Goal: Task Accomplishment & Management: Use online tool/utility

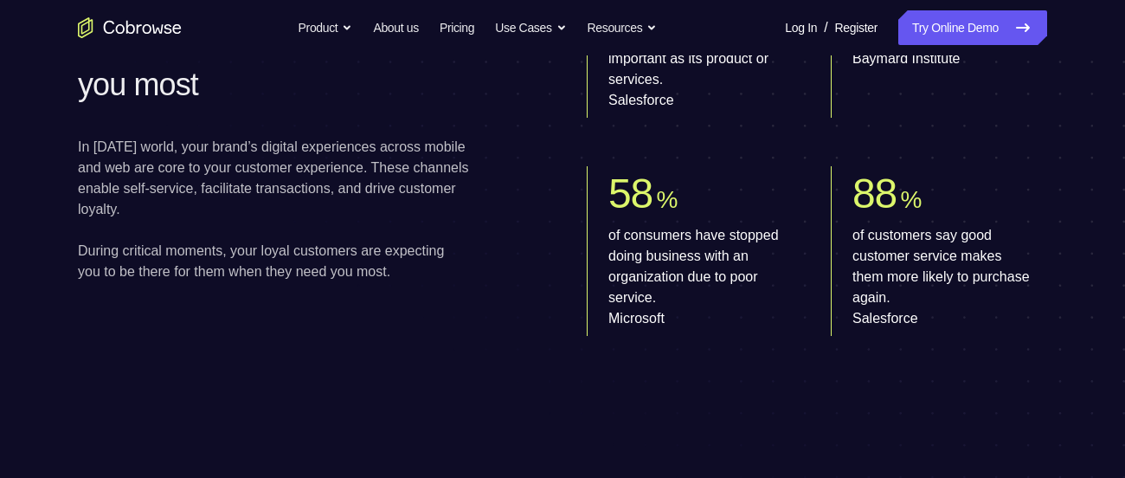
scroll to position [1004, 0]
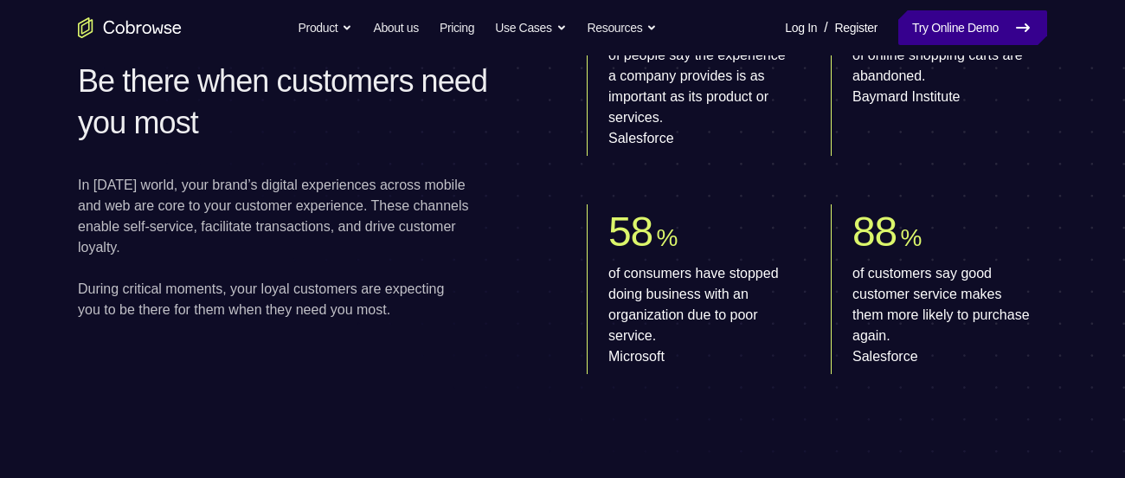
click at [950, 35] on link "Try Online Demo" at bounding box center [973, 27] width 149 height 35
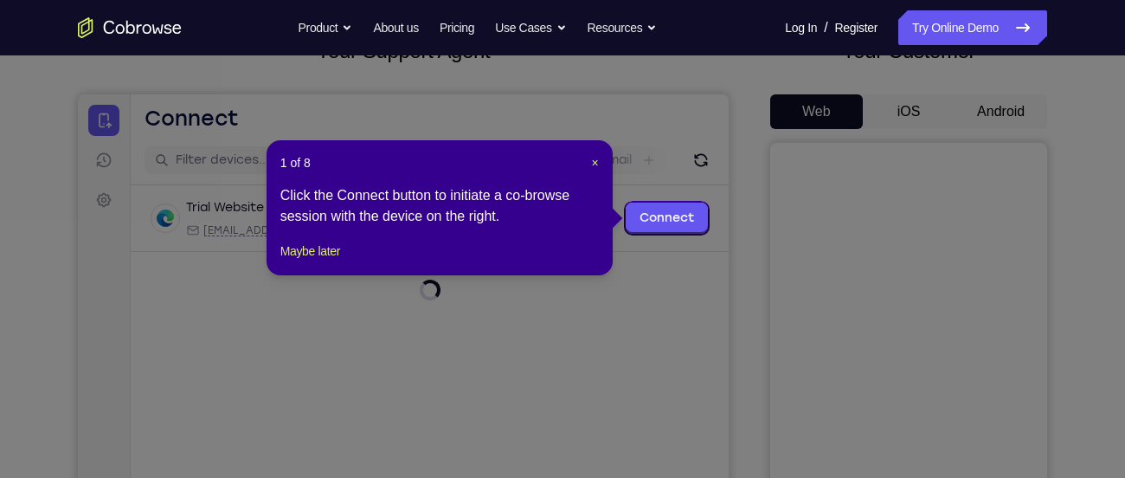
scroll to position [132, 0]
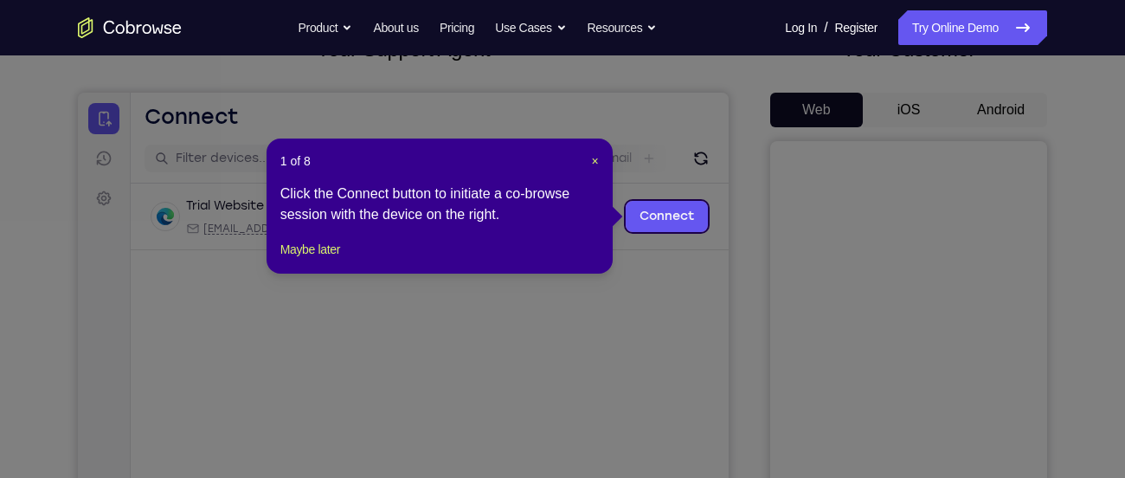
click at [590, 161] on header "1 of 8 ×" at bounding box center [439, 160] width 319 height 17
click at [594, 158] on span "×" at bounding box center [595, 161] width 7 height 14
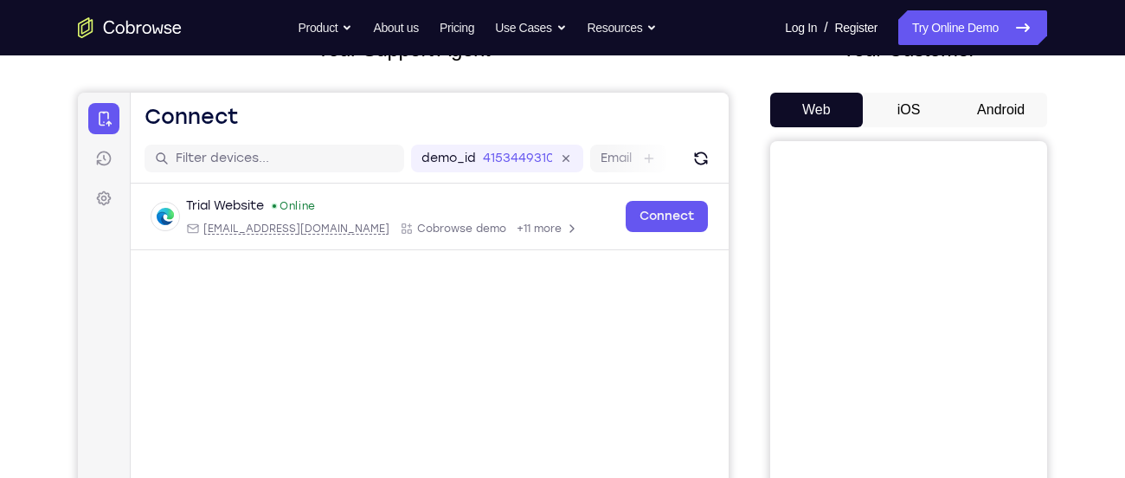
click at [660, 365] on main "demo_id 4153449310 4153449310 Email User ID Device ID Device name 6-digit code …" at bounding box center [430, 424] width 598 height 580
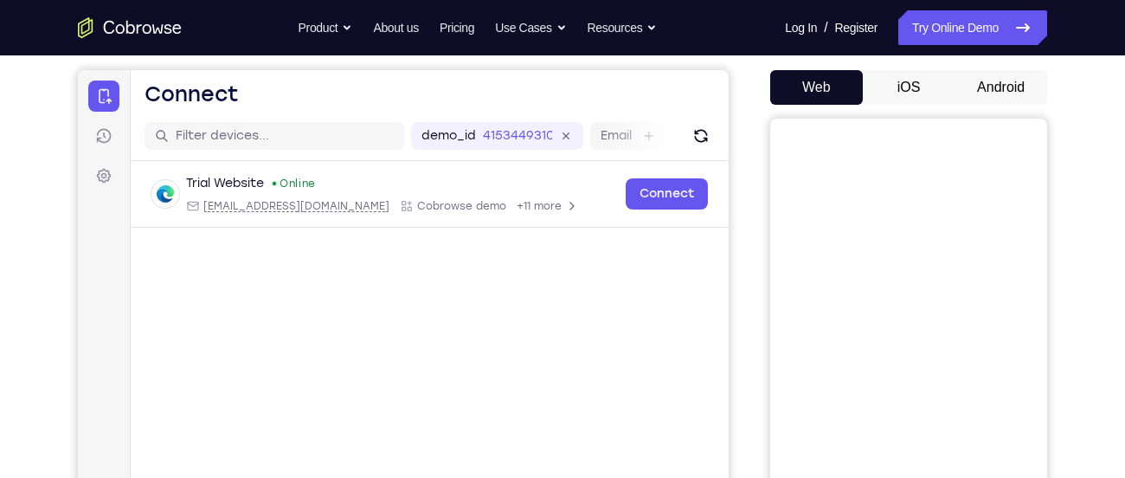
scroll to position [160, 0]
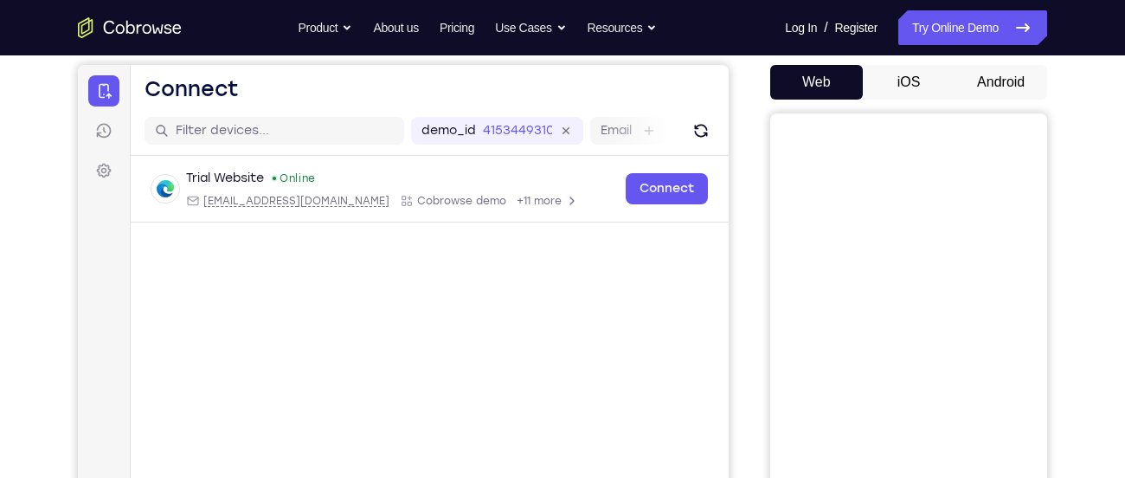
click at [986, 95] on button "Android" at bounding box center [1001, 82] width 93 height 35
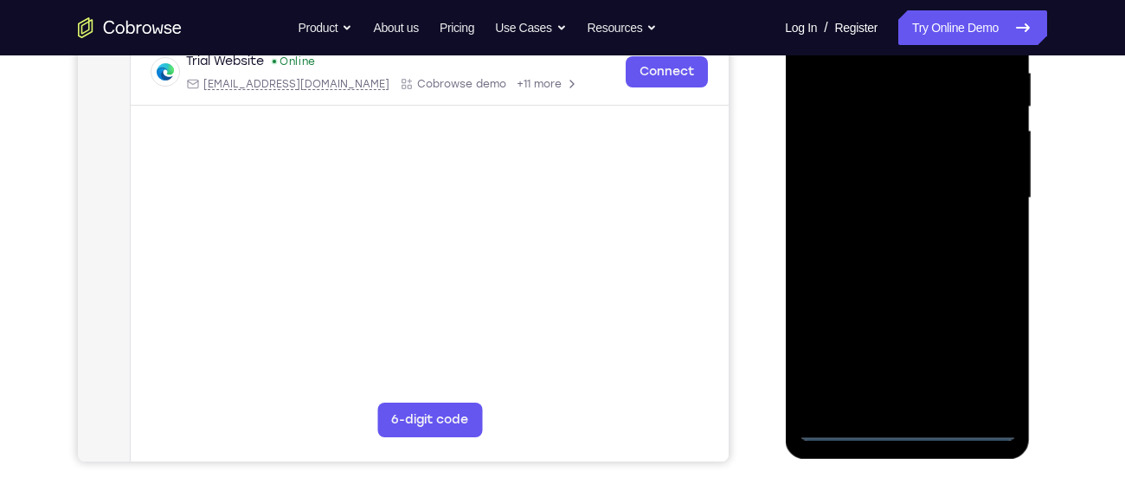
scroll to position [345, 0]
click at [841, 429] on div at bounding box center [907, 197] width 218 height 485
click at [983, 348] on div at bounding box center [907, 197] width 218 height 485
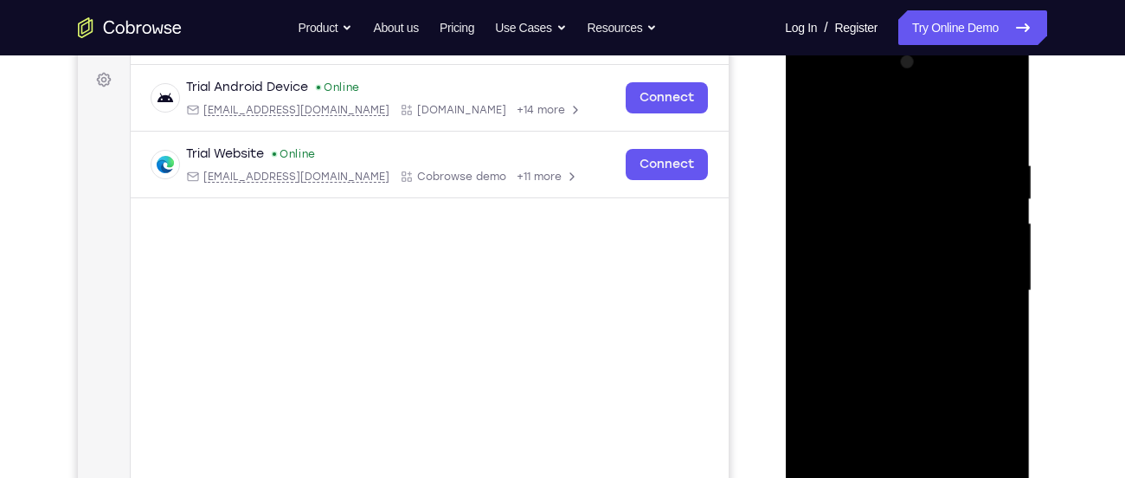
scroll to position [250, 0]
click at [894, 129] on div at bounding box center [907, 291] width 218 height 485
click at [833, 245] on div at bounding box center [907, 291] width 218 height 485
click at [880, 301] on div at bounding box center [907, 291] width 218 height 485
click at [876, 285] on div at bounding box center [907, 291] width 218 height 485
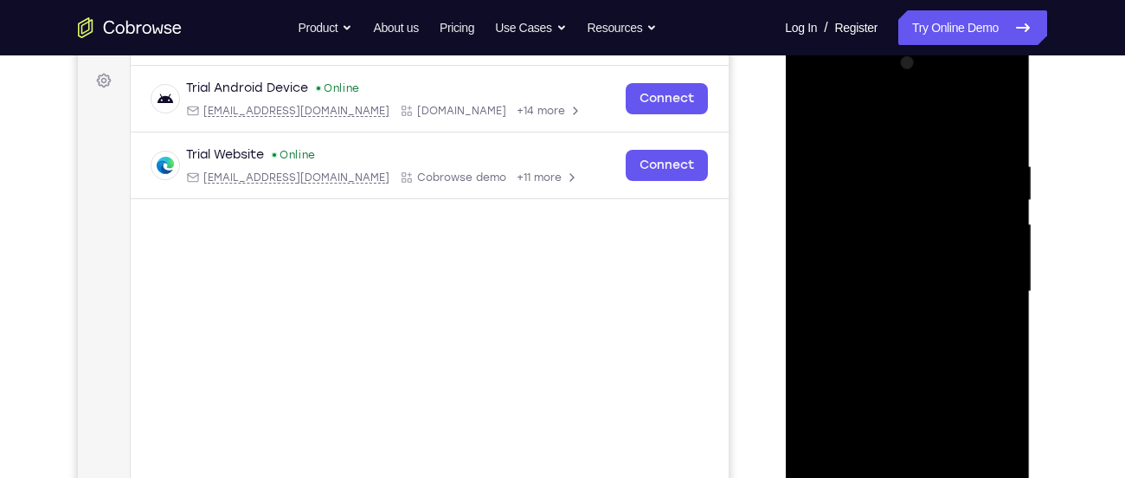
click at [992, 276] on div at bounding box center [907, 291] width 218 height 485
click at [918, 312] on div at bounding box center [907, 291] width 218 height 485
click at [918, 326] on div at bounding box center [907, 291] width 218 height 485
click at [922, 309] on div at bounding box center [907, 291] width 218 height 485
click at [909, 369] on div at bounding box center [907, 291] width 218 height 485
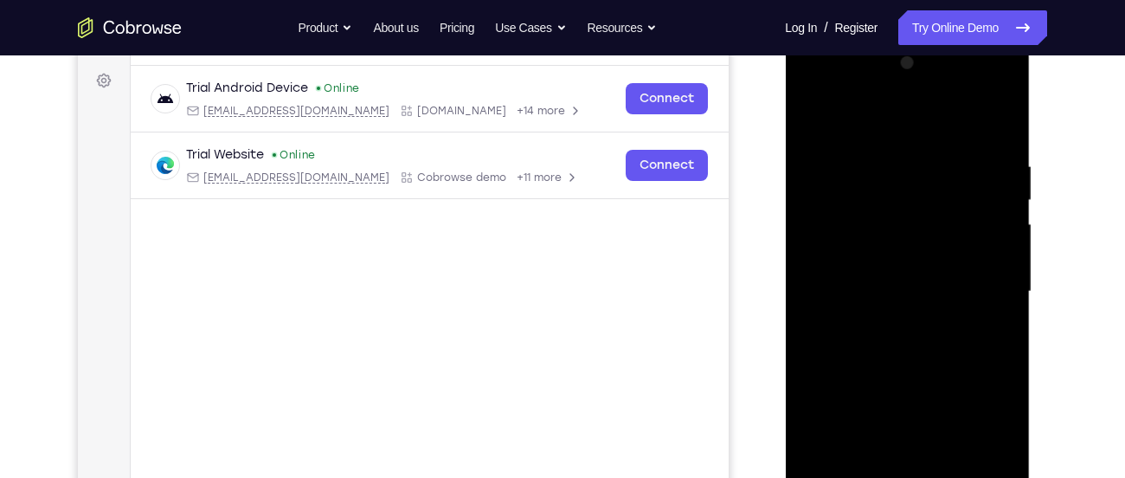
click at [924, 328] on div at bounding box center [907, 291] width 218 height 485
click at [922, 335] on div at bounding box center [907, 291] width 218 height 485
click at [920, 321] on div at bounding box center [907, 291] width 218 height 485
click at [918, 336] on div at bounding box center [907, 291] width 218 height 485
click at [918, 312] on div at bounding box center [907, 291] width 218 height 485
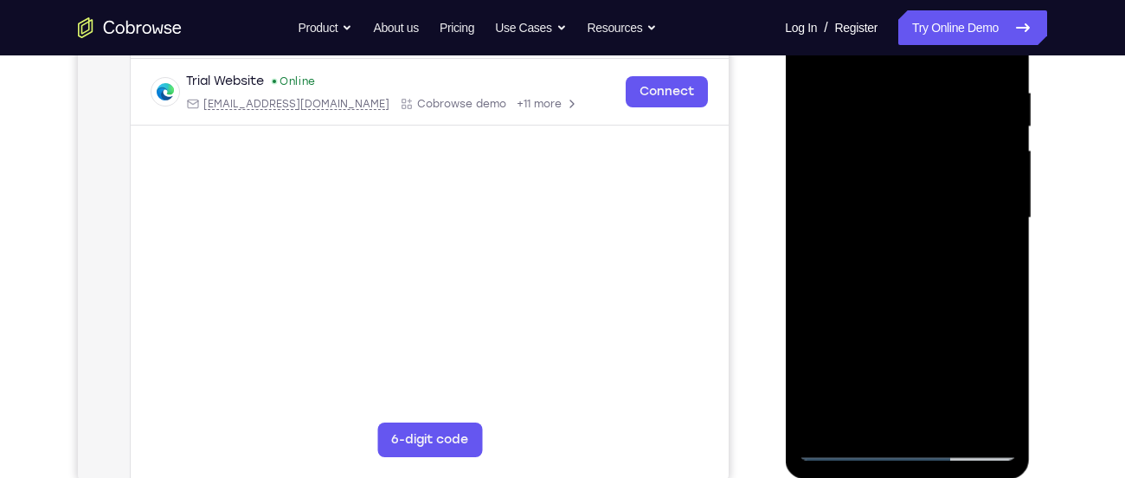
scroll to position [323, 0]
click at [899, 417] on div at bounding box center [907, 219] width 218 height 485
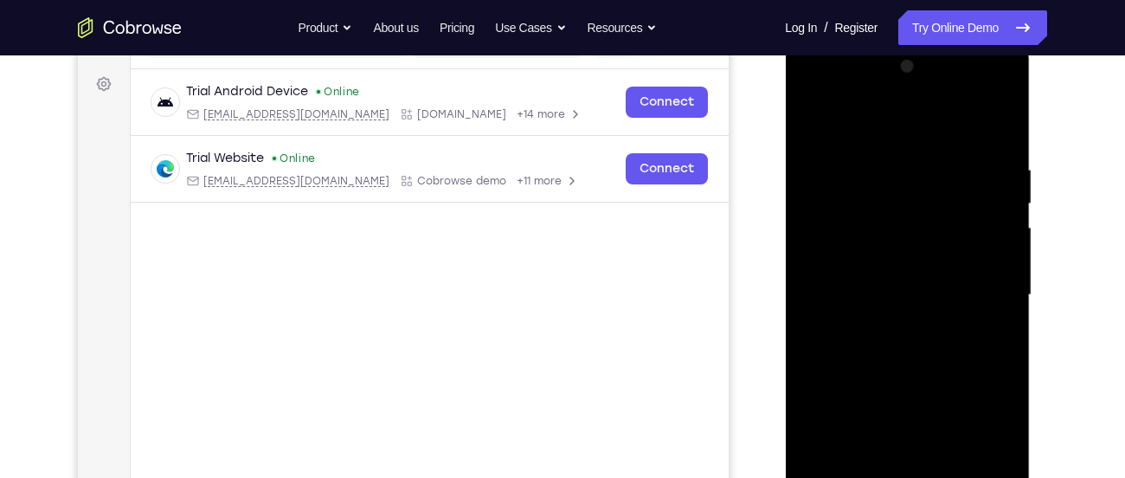
scroll to position [245, 0]
click at [956, 141] on div at bounding box center [907, 297] width 218 height 485
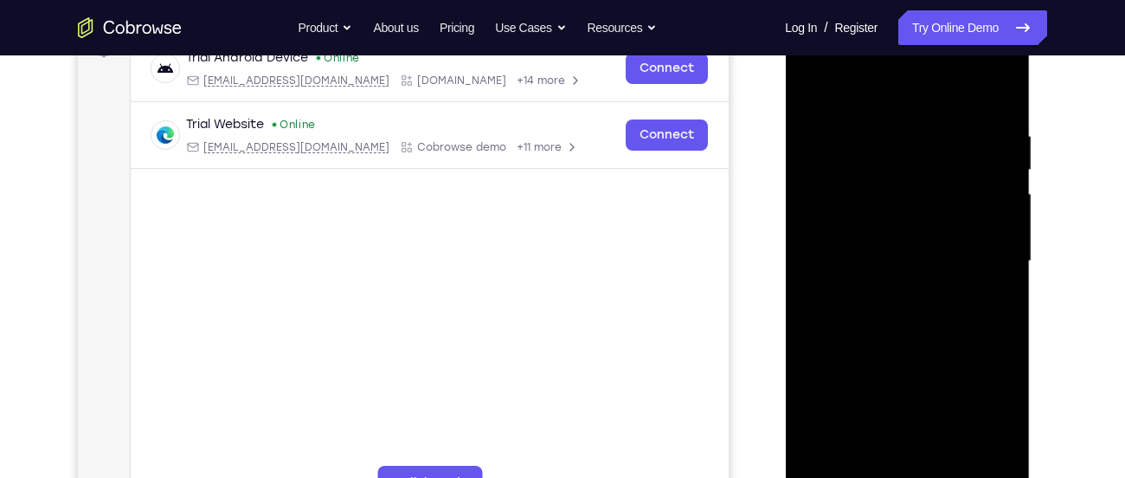
scroll to position [281, 0]
click at [989, 207] on div at bounding box center [907, 260] width 218 height 485
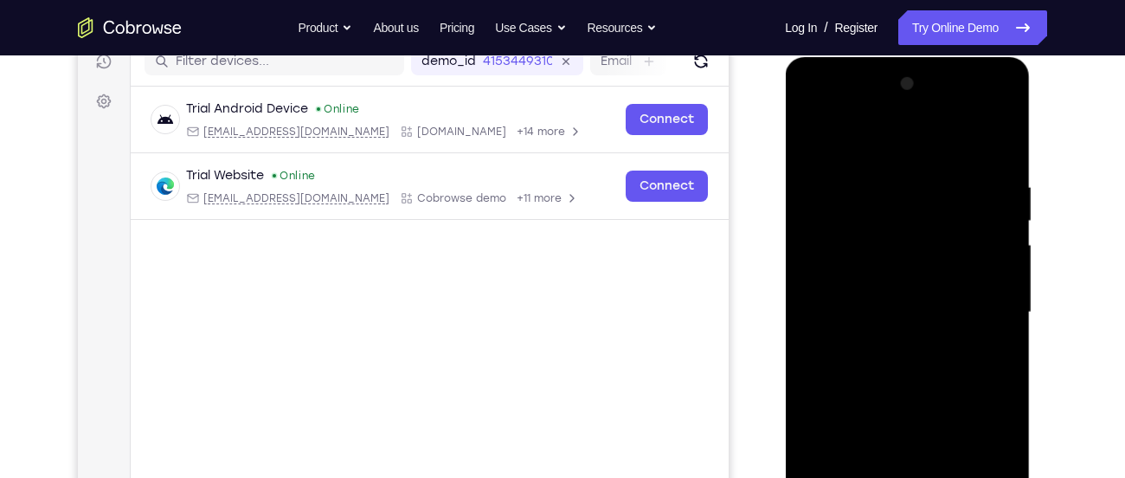
scroll to position [229, 0]
click at [1002, 136] on div at bounding box center [907, 313] width 218 height 485
click at [923, 134] on div at bounding box center [907, 313] width 218 height 485
click at [1002, 135] on div at bounding box center [907, 313] width 218 height 485
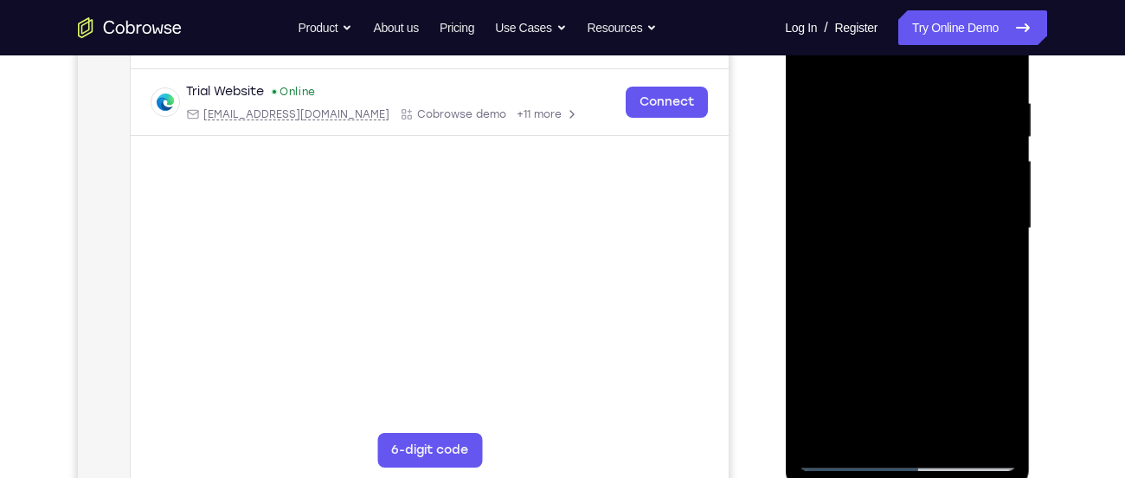
scroll to position [317, 0]
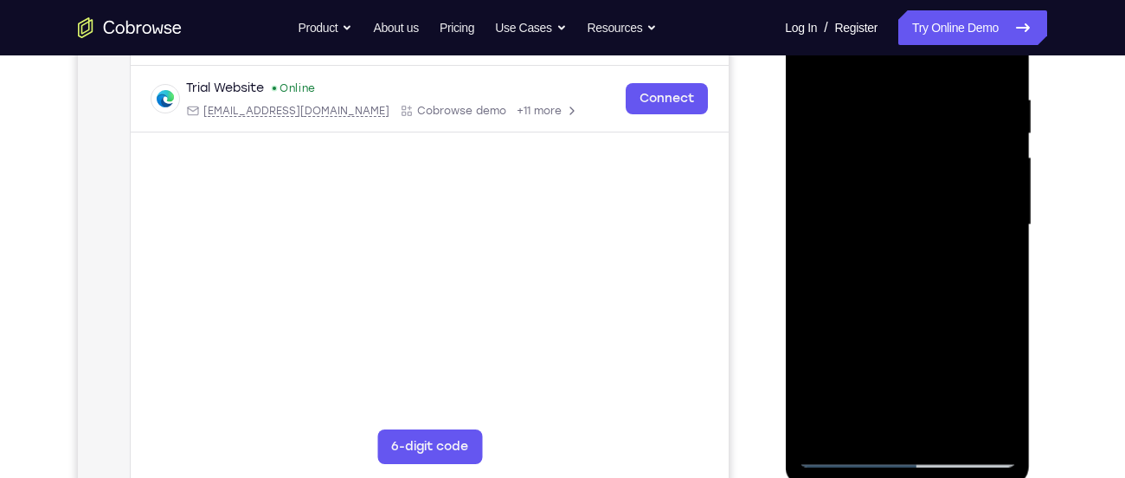
click at [993, 282] on div at bounding box center [907, 225] width 218 height 485
click at [972, 143] on div at bounding box center [907, 225] width 218 height 485
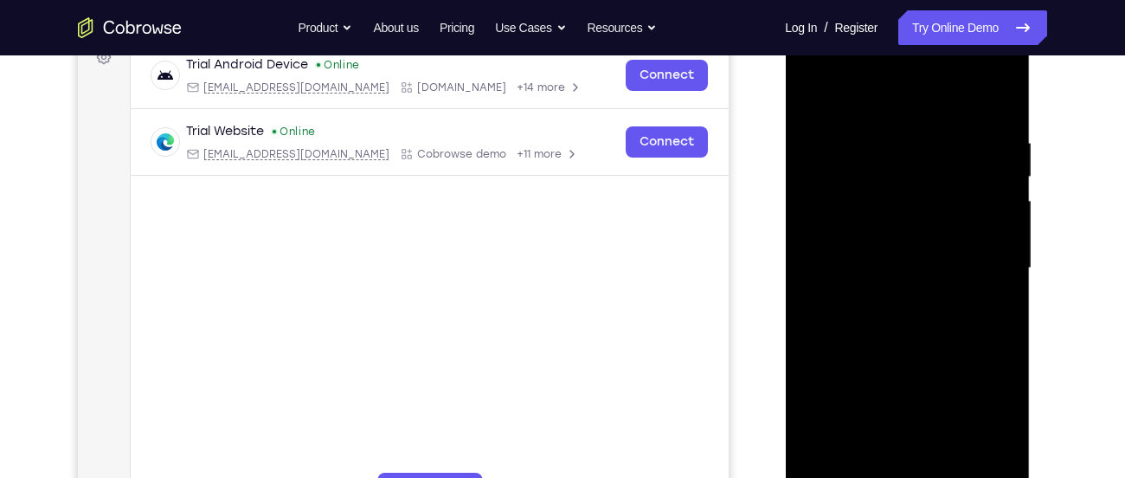
scroll to position [273, 0]
click at [1004, 95] on div at bounding box center [907, 269] width 218 height 485
click at [991, 97] on div at bounding box center [907, 269] width 218 height 485
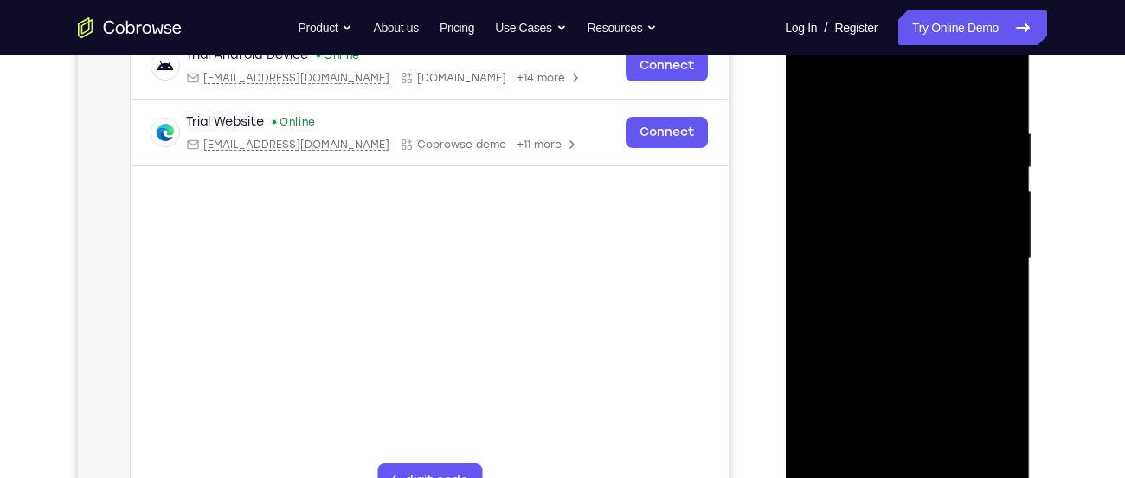
scroll to position [279, 0]
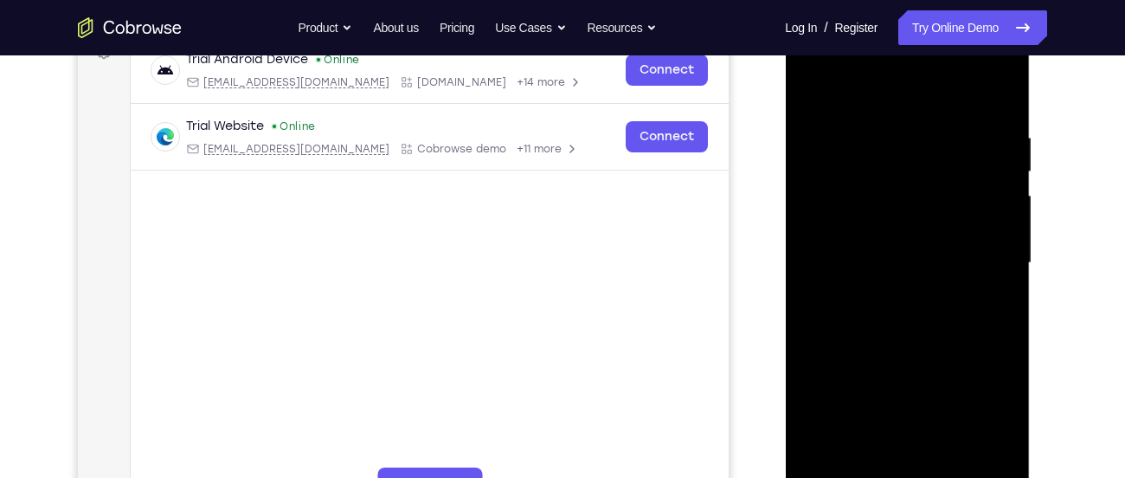
click at [1009, 82] on div at bounding box center [907, 263] width 218 height 485
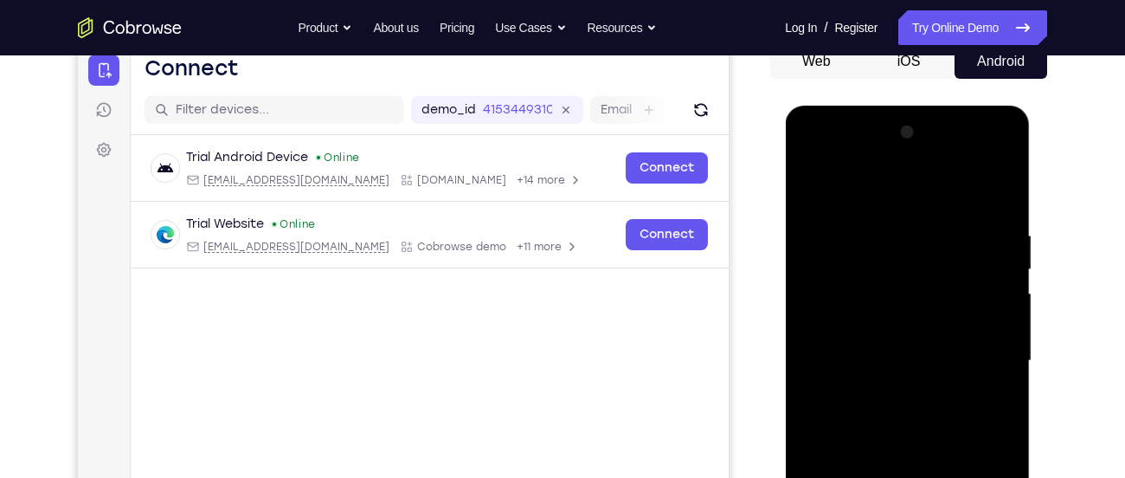
scroll to position [178, 0]
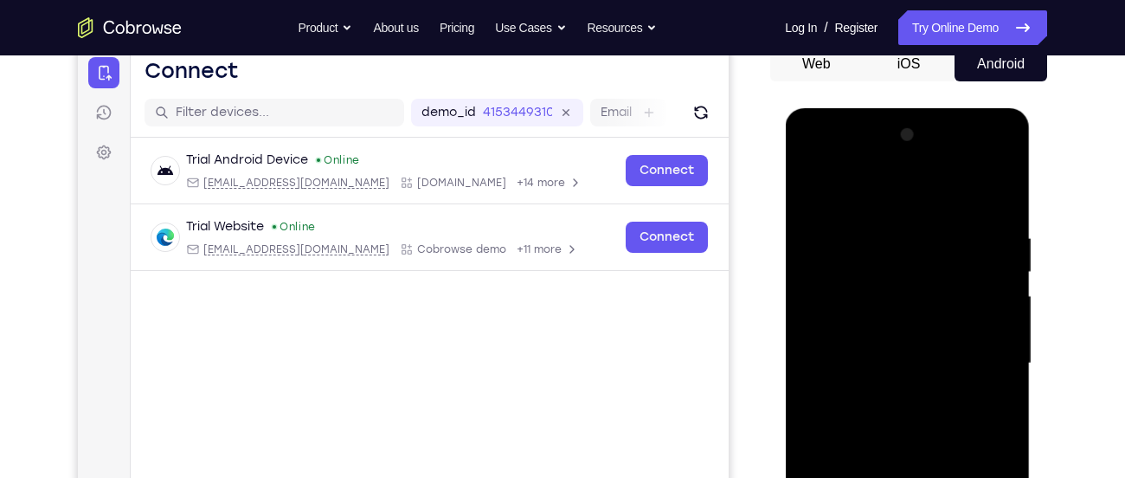
click at [982, 158] on div at bounding box center [907, 363] width 218 height 485
click at [836, 159] on div at bounding box center [907, 363] width 218 height 485
click at [979, 351] on div at bounding box center [907, 363] width 218 height 485
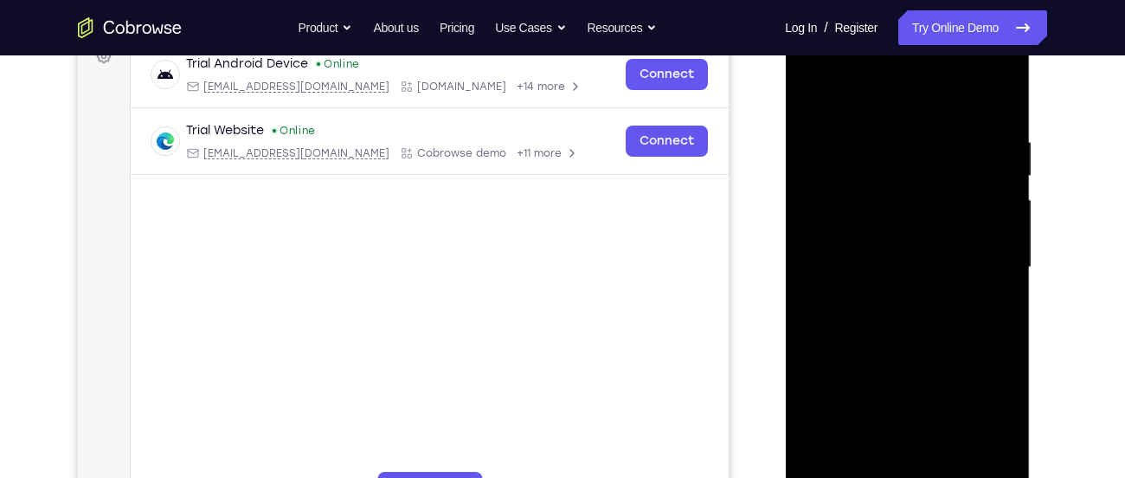
scroll to position [275, 0]
click at [892, 296] on div at bounding box center [907, 266] width 218 height 485
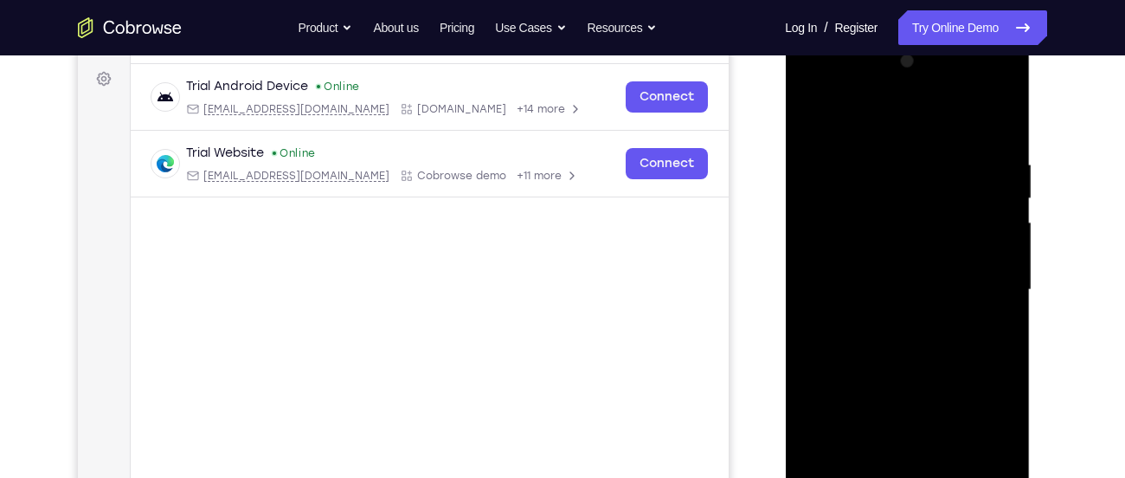
scroll to position [251, 0]
click at [928, 266] on div at bounding box center [907, 290] width 218 height 485
click at [903, 258] on div at bounding box center [907, 290] width 218 height 485
click at [920, 287] on div at bounding box center [907, 290] width 218 height 485
click at [920, 332] on div at bounding box center [907, 290] width 218 height 485
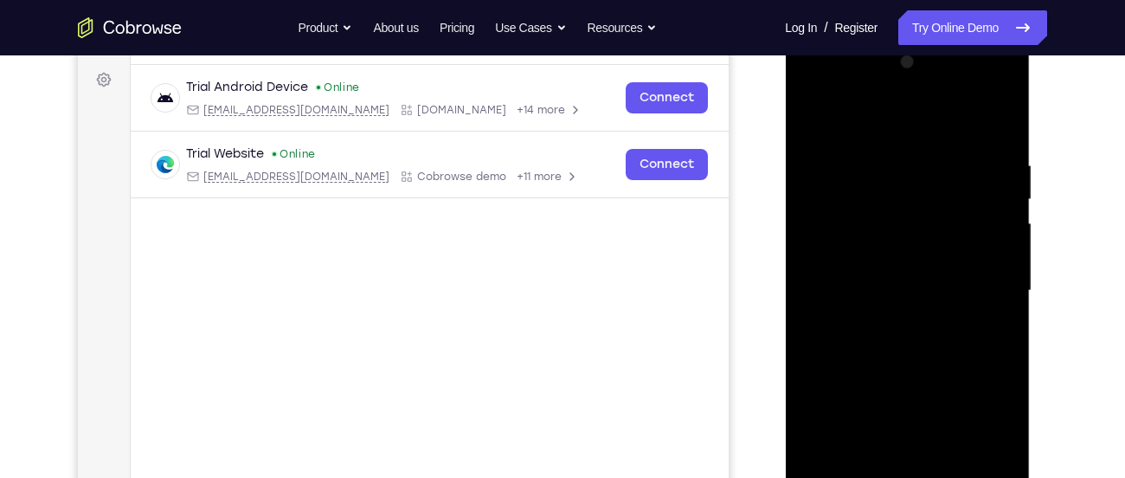
click at [927, 321] on div at bounding box center [907, 290] width 218 height 485
click at [917, 274] on div at bounding box center [907, 290] width 218 height 485
click at [924, 242] on div at bounding box center [907, 290] width 218 height 485
click at [925, 339] on div at bounding box center [907, 290] width 218 height 485
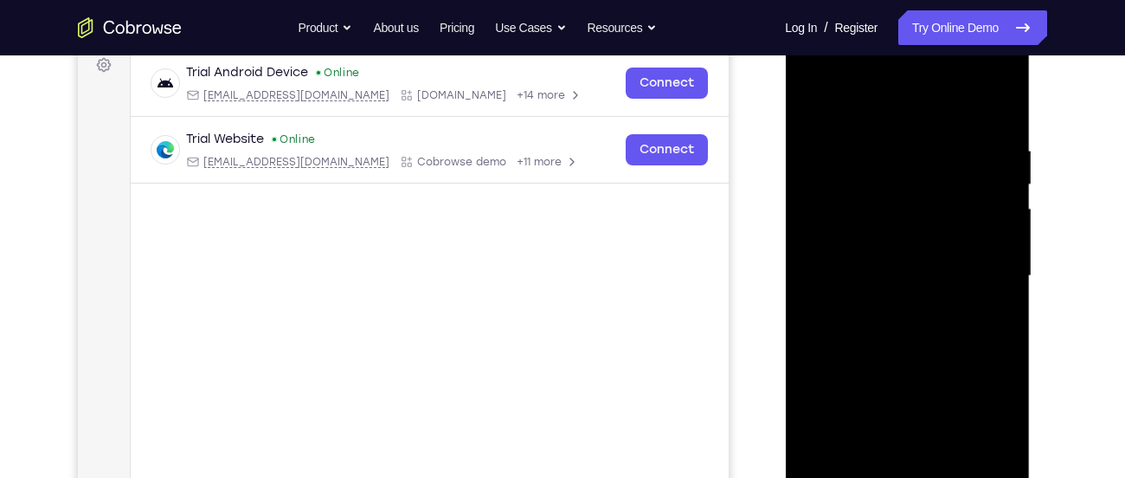
scroll to position [260, 0]
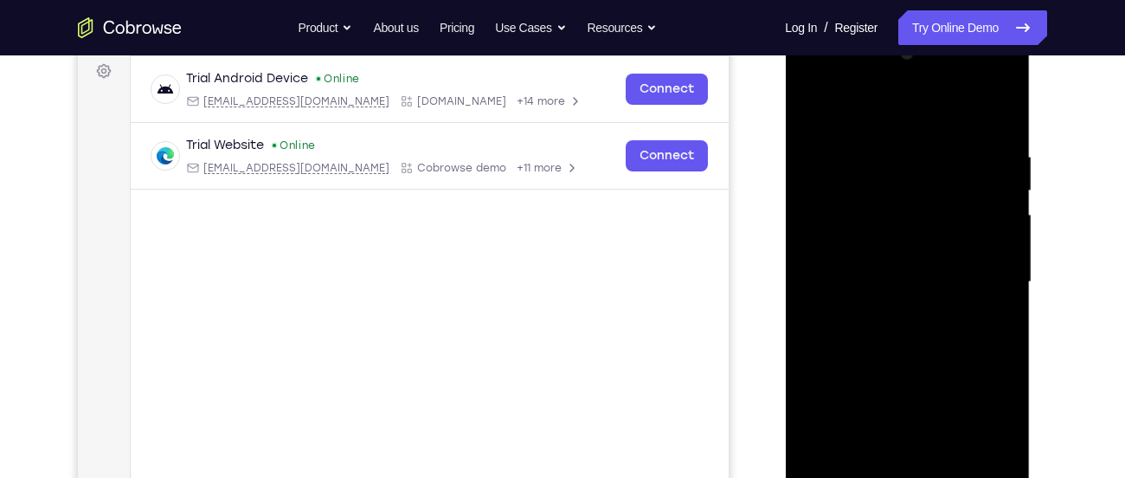
click at [978, 72] on div at bounding box center [907, 282] width 218 height 485
click at [827, 81] on div at bounding box center [907, 282] width 218 height 485
click at [901, 185] on div at bounding box center [907, 282] width 218 height 485
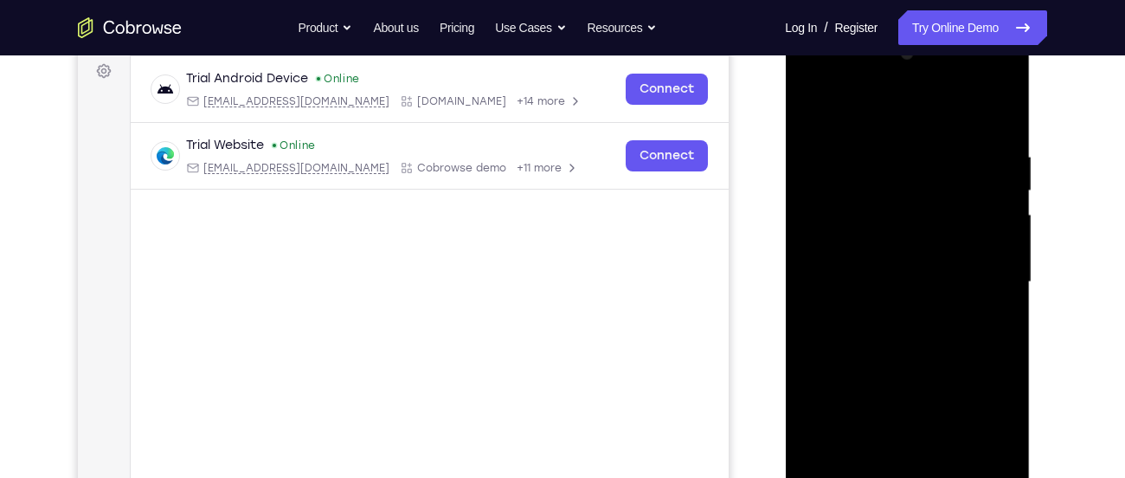
click at [823, 246] on div at bounding box center [907, 282] width 218 height 485
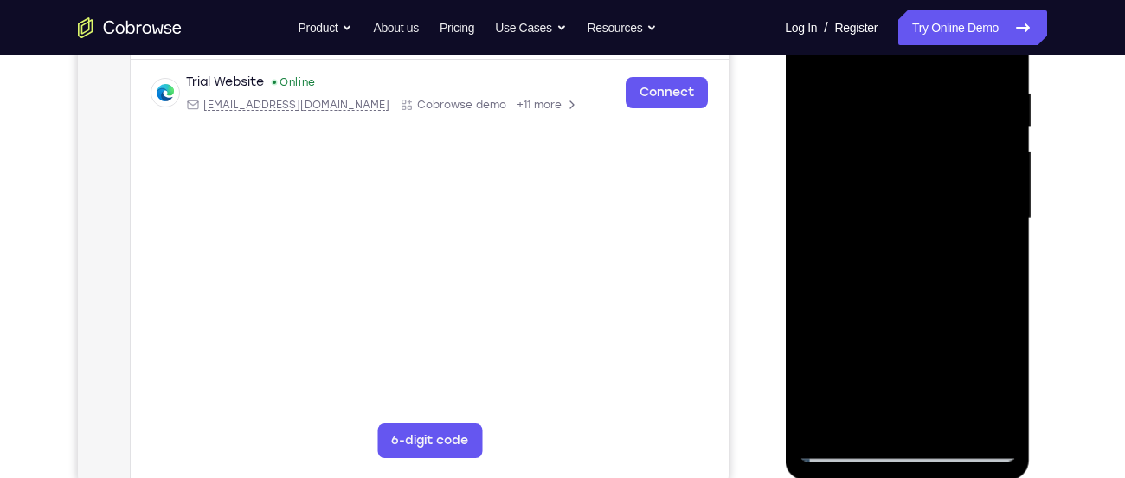
scroll to position [319, 0]
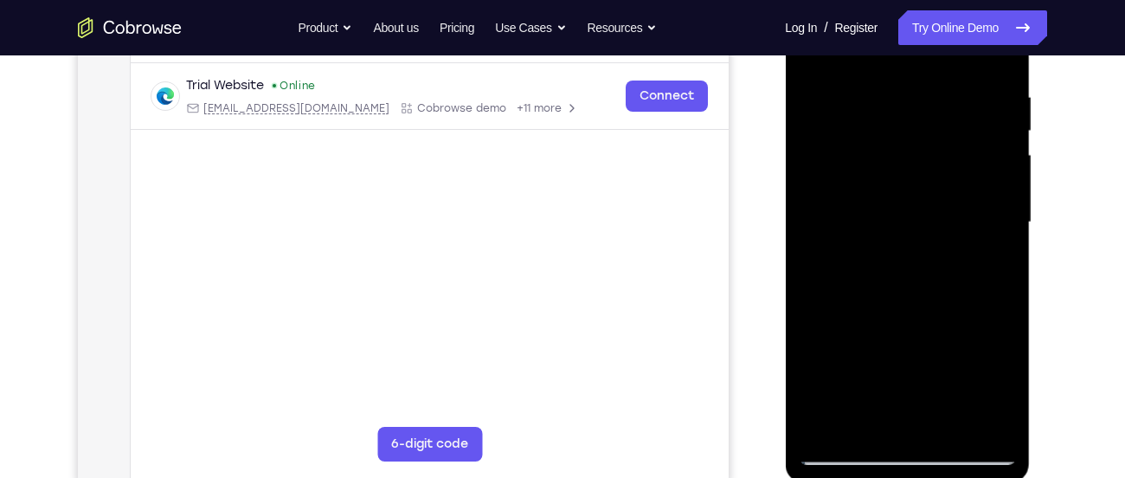
click at [896, 226] on div at bounding box center [907, 222] width 218 height 485
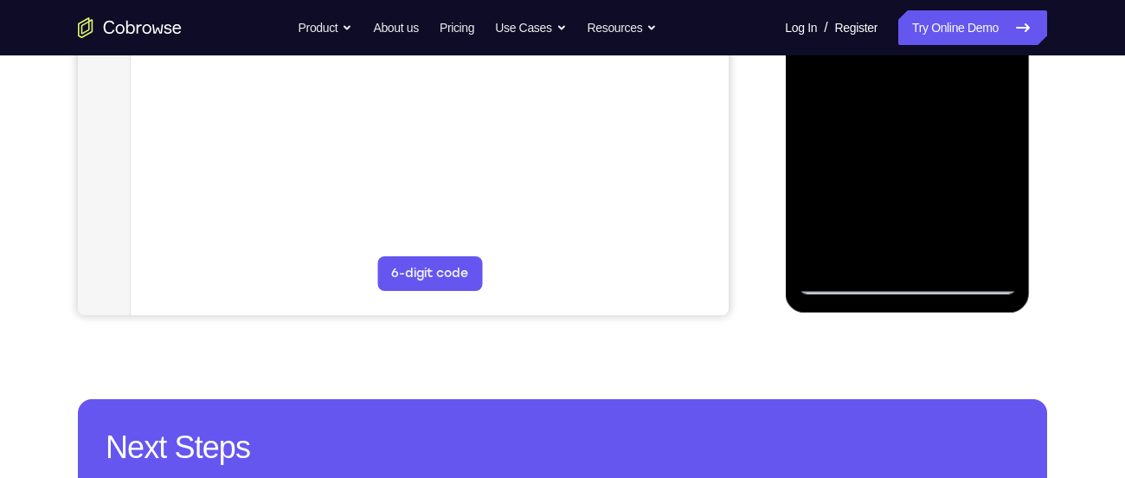
scroll to position [489, 0]
click at [845, 283] on div at bounding box center [907, 52] width 218 height 485
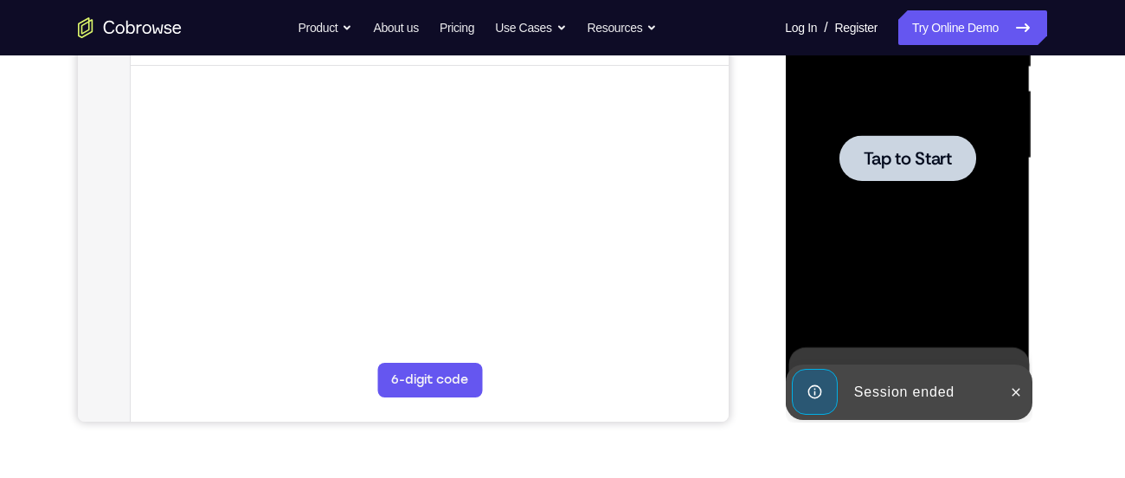
scroll to position [383, 0]
click at [940, 167] on span "Tap to Start" at bounding box center [907, 159] width 88 height 17
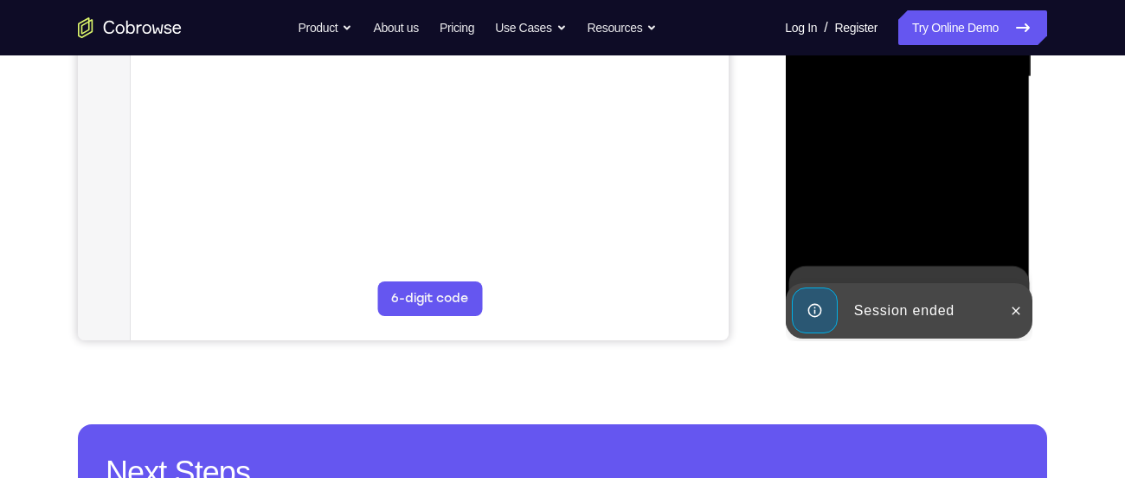
scroll to position [371, 0]
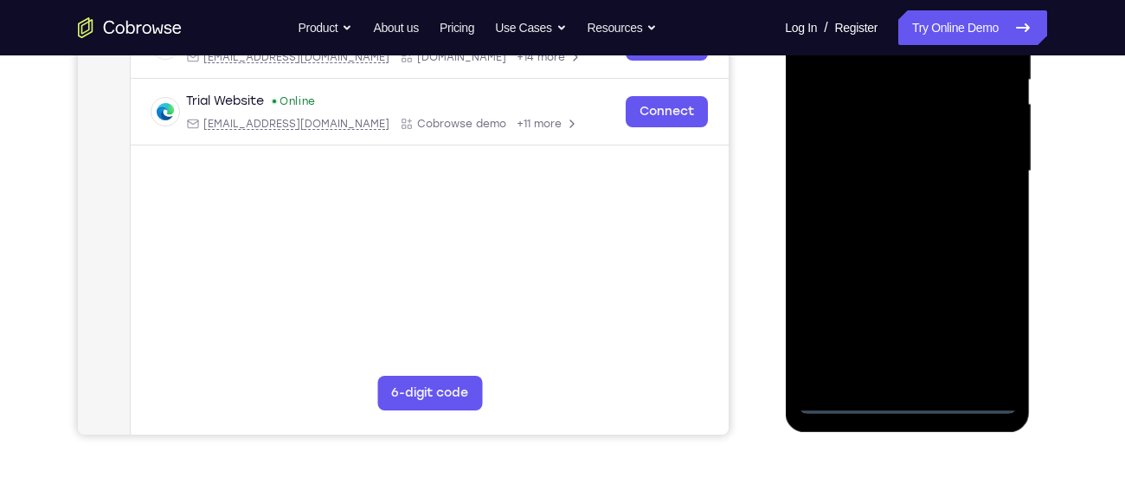
click at [853, 399] on div at bounding box center [907, 171] width 218 height 485
click at [980, 324] on div at bounding box center [907, 171] width 218 height 485
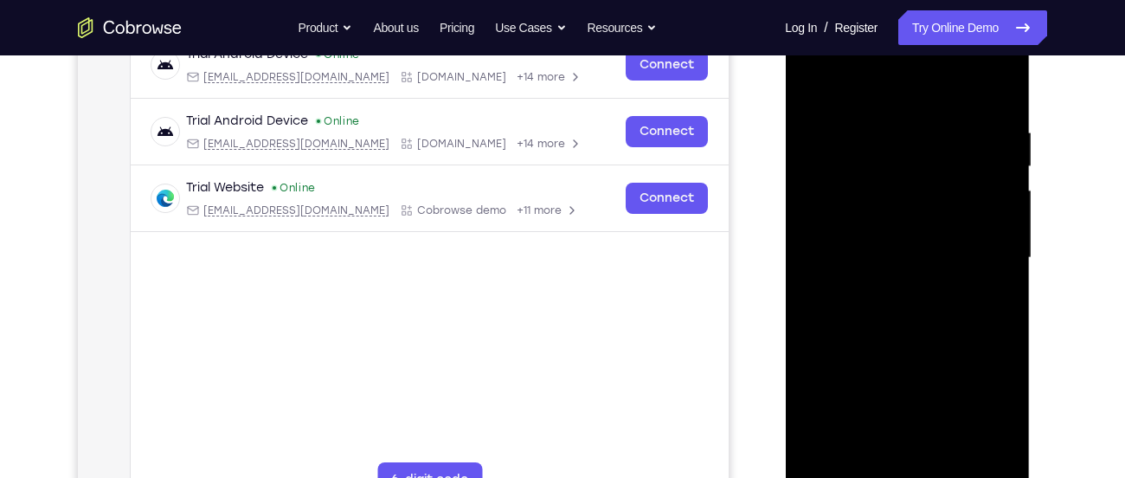
scroll to position [280, 0]
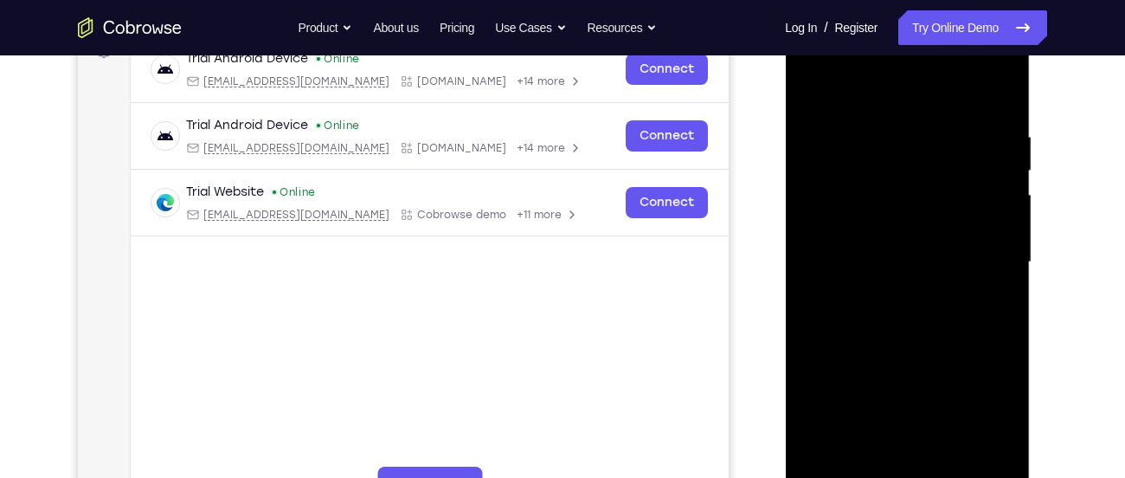
click at [889, 94] on div at bounding box center [907, 262] width 218 height 485
click at [903, 173] on div at bounding box center [907, 262] width 218 height 485
click at [820, 225] on div at bounding box center [907, 262] width 218 height 485
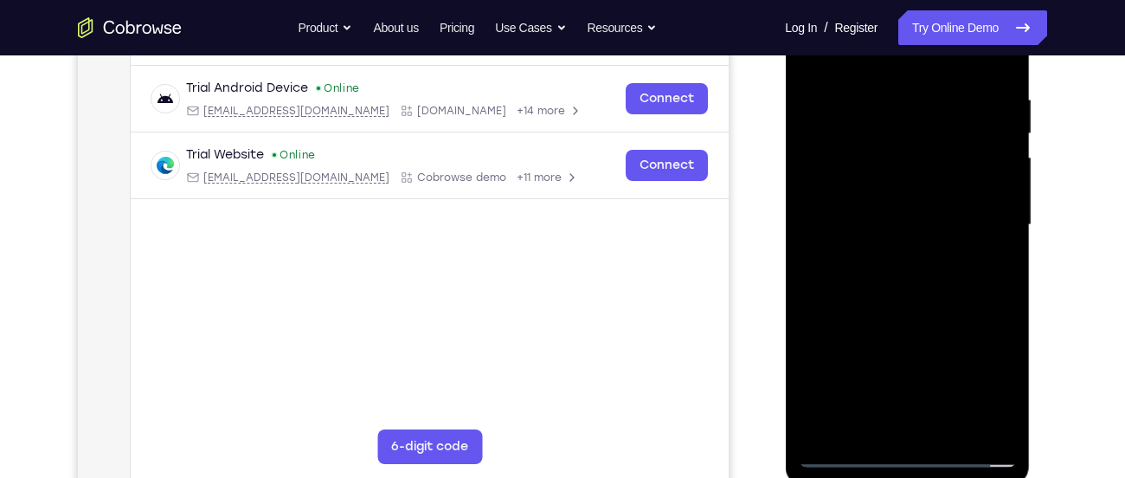
scroll to position [318, 0]
click at [886, 235] on div at bounding box center [907, 224] width 218 height 485
click at [899, 246] on div at bounding box center [907, 224] width 218 height 485
click at [969, 300] on div at bounding box center [907, 224] width 218 height 485
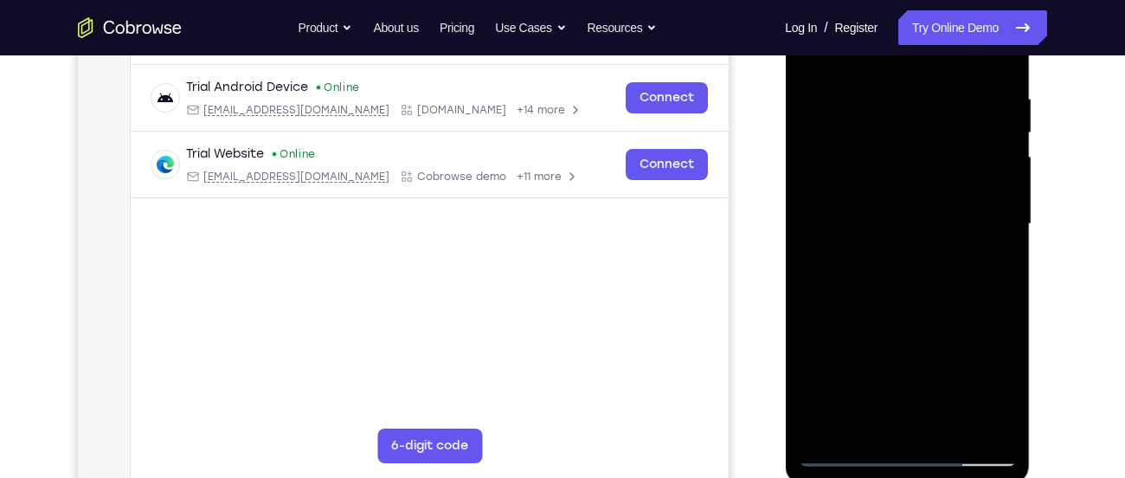
click at [911, 274] on div at bounding box center [907, 224] width 218 height 485
click at [835, 306] on div at bounding box center [907, 224] width 218 height 485
click at [840, 306] on div at bounding box center [907, 224] width 218 height 485
click at [848, 305] on div at bounding box center [907, 224] width 218 height 485
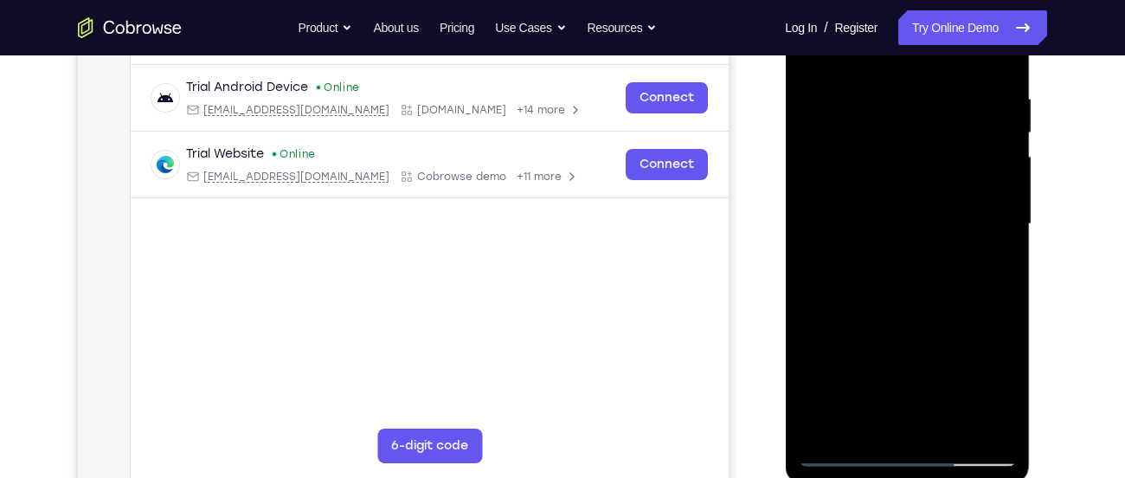
click at [860, 305] on div at bounding box center [907, 224] width 218 height 485
click at [879, 304] on div at bounding box center [907, 224] width 218 height 485
click at [869, 305] on div at bounding box center [907, 224] width 218 height 485
click at [876, 305] on div at bounding box center [907, 224] width 218 height 485
click at [882, 305] on div at bounding box center [907, 224] width 218 height 485
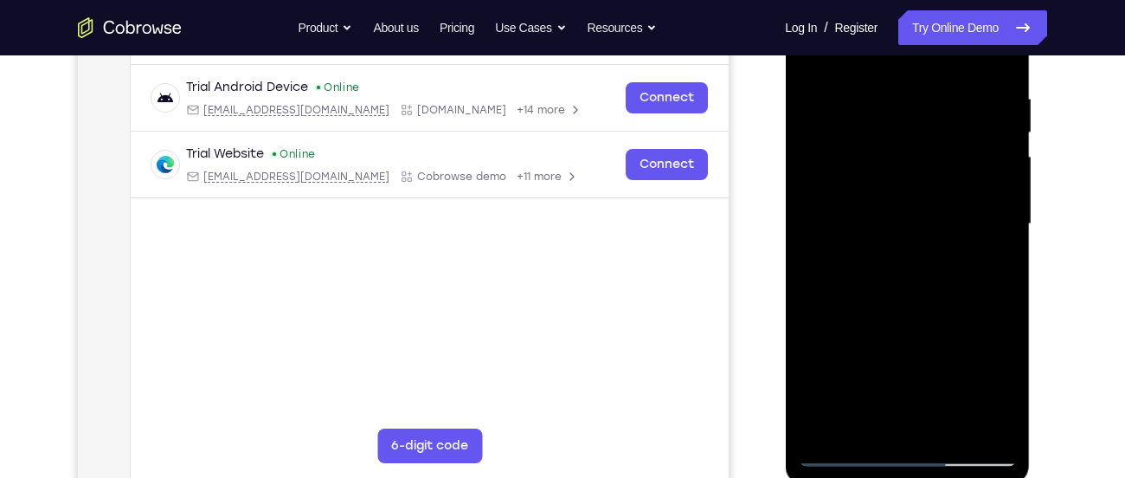
click at [884, 304] on div at bounding box center [907, 224] width 218 height 485
click at [894, 305] on div at bounding box center [907, 224] width 218 height 485
click at [902, 305] on div at bounding box center [907, 224] width 218 height 485
click at [913, 304] on div at bounding box center [907, 224] width 218 height 485
click at [906, 306] on div at bounding box center [907, 224] width 218 height 485
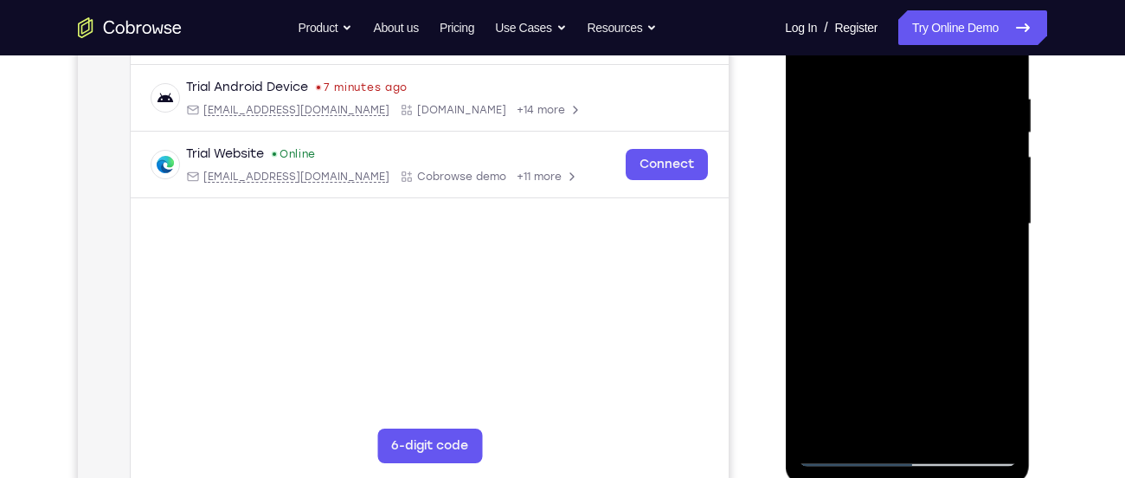
click at [873, 230] on div at bounding box center [907, 224] width 218 height 485
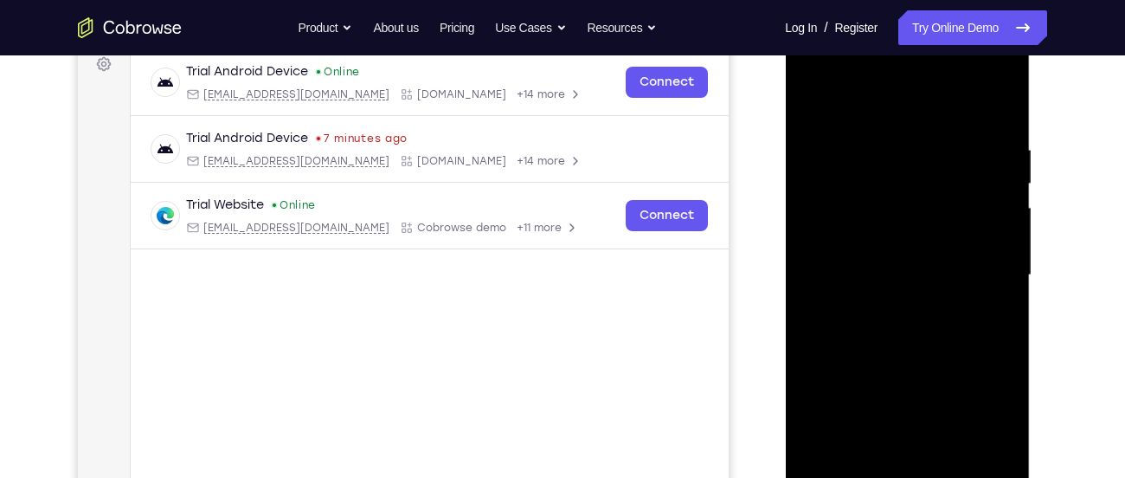
scroll to position [269, 0]
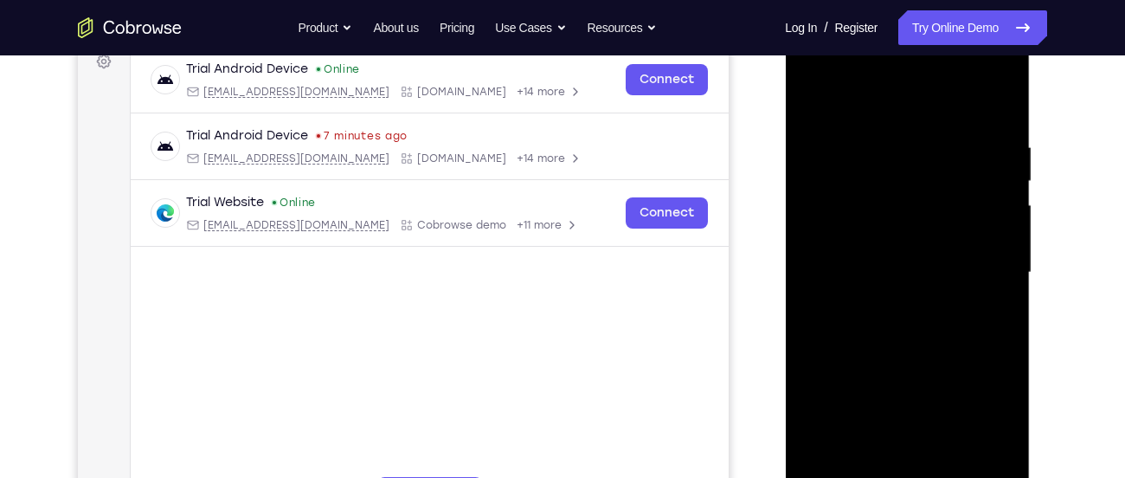
click at [996, 111] on div at bounding box center [907, 272] width 218 height 485
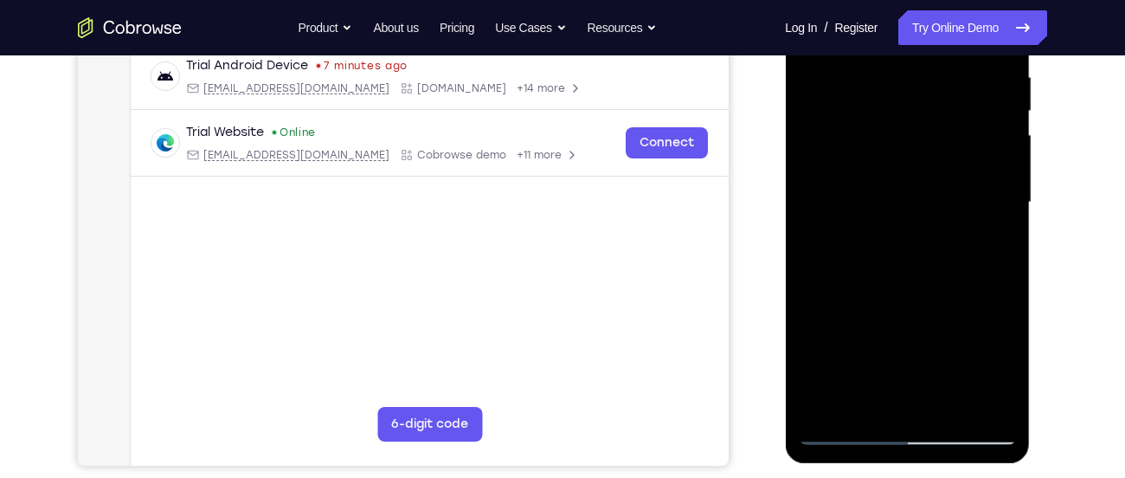
scroll to position [340, 0]
click at [918, 230] on div at bounding box center [907, 201] width 218 height 485
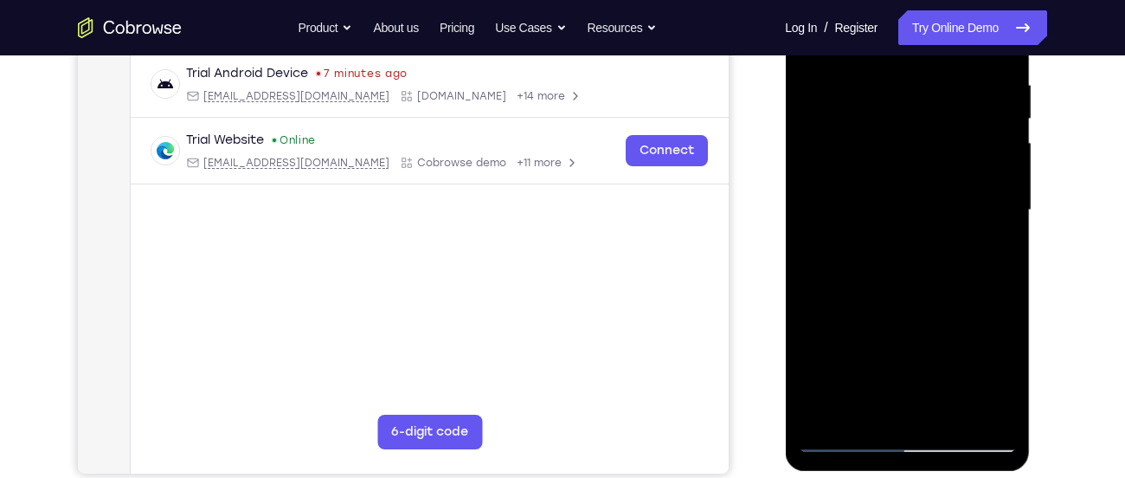
click at [911, 238] on div at bounding box center [907, 210] width 218 height 485
click at [837, 288] on div at bounding box center [907, 210] width 218 height 485
click at [850, 291] on div at bounding box center [907, 210] width 218 height 485
click at [877, 292] on div at bounding box center [907, 210] width 218 height 485
click at [898, 296] on div at bounding box center [907, 210] width 218 height 485
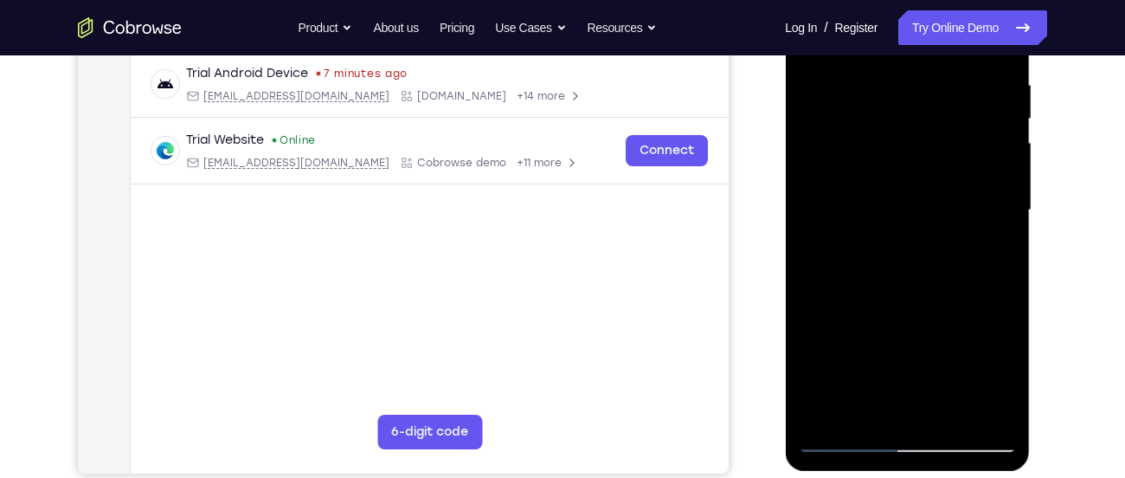
click at [890, 293] on div at bounding box center [907, 210] width 218 height 485
click at [882, 293] on div at bounding box center [907, 210] width 218 height 485
click at [878, 293] on div at bounding box center [907, 210] width 218 height 485
click at [919, 285] on div at bounding box center [907, 210] width 218 height 485
click at [890, 293] on div at bounding box center [907, 210] width 218 height 485
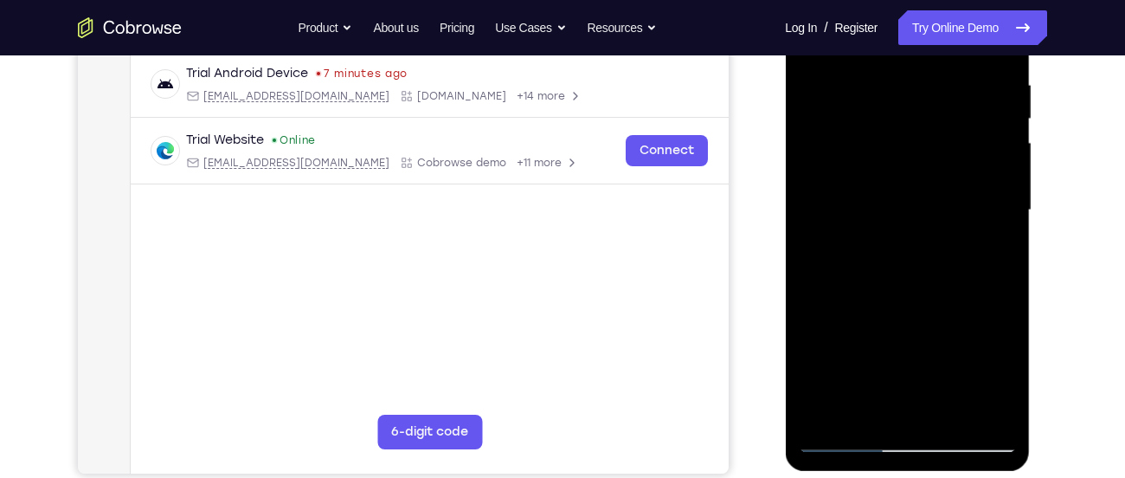
click at [899, 292] on div at bounding box center [907, 210] width 218 height 485
click at [910, 292] on div at bounding box center [907, 210] width 218 height 485
click at [920, 292] on div at bounding box center [907, 210] width 218 height 485
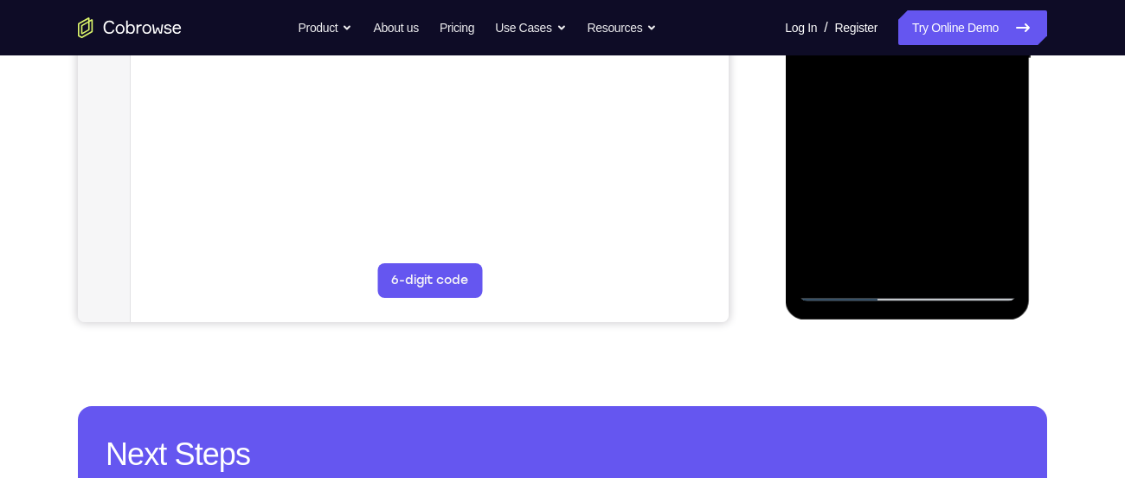
scroll to position [484, 0]
click at [846, 298] on div at bounding box center [907, 58] width 218 height 485
click at [847, 290] on div at bounding box center [907, 58] width 218 height 485
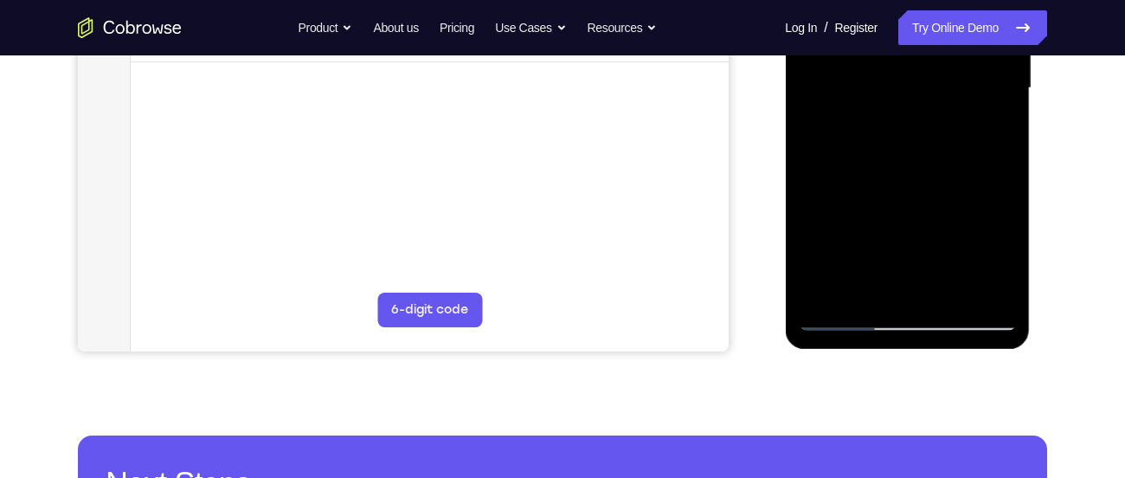
scroll to position [451, 0]
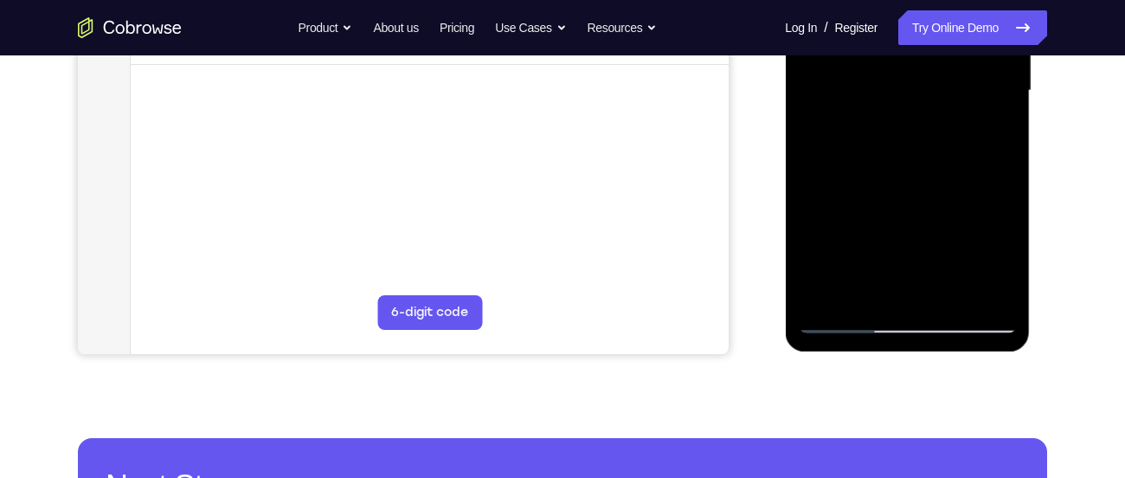
click at [902, 251] on div at bounding box center [907, 91] width 218 height 485
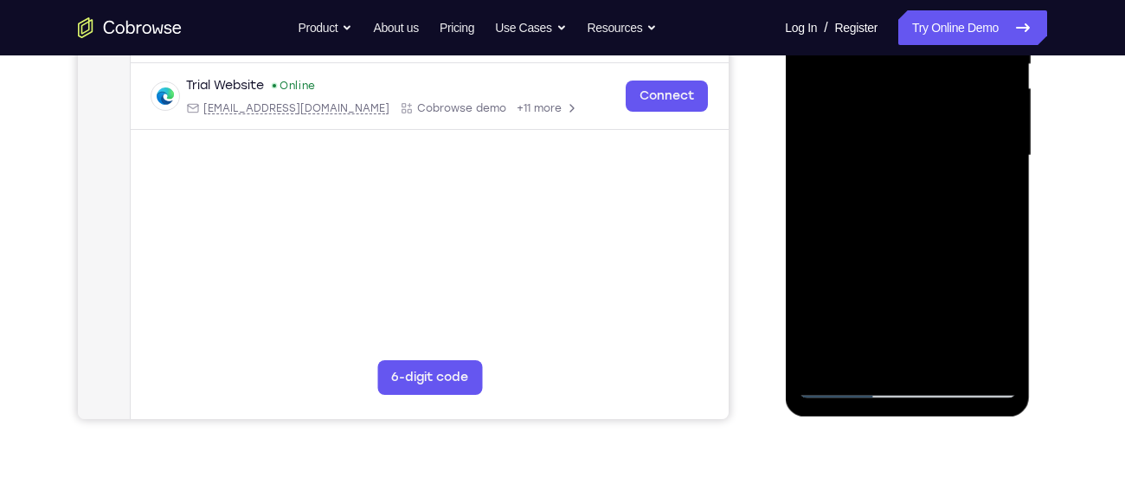
scroll to position [365, 0]
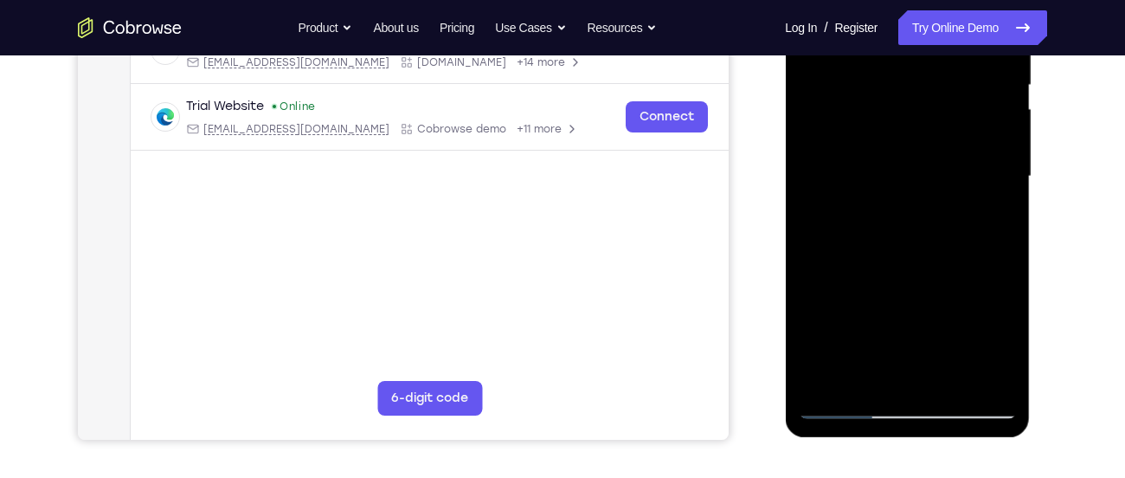
click at [904, 192] on div at bounding box center [907, 176] width 218 height 485
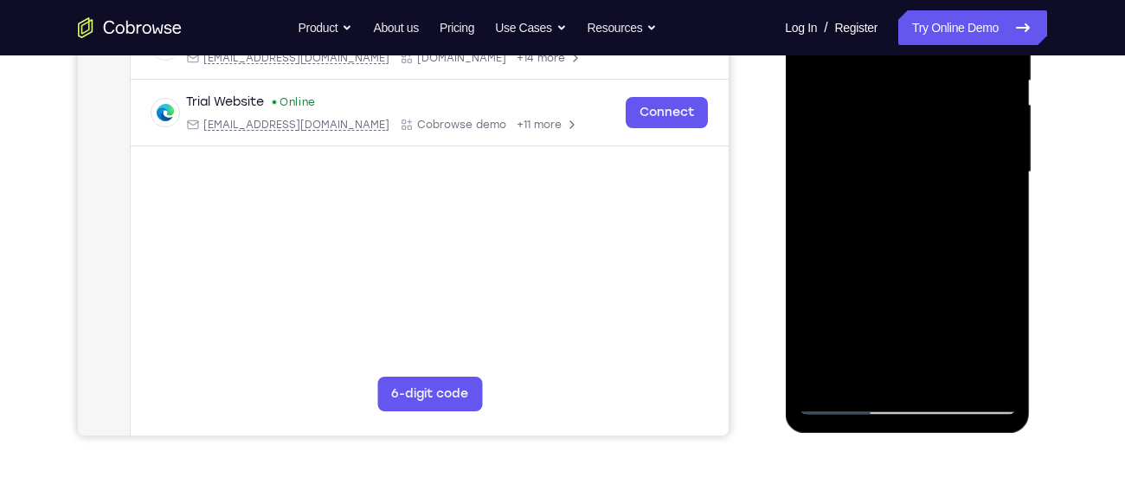
scroll to position [371, 0]
click at [854, 232] on div at bounding box center [907, 171] width 218 height 485
click at [843, 253] on div at bounding box center [907, 171] width 218 height 485
click at [851, 252] on div at bounding box center [907, 171] width 218 height 485
click at [859, 251] on div at bounding box center [907, 171] width 218 height 485
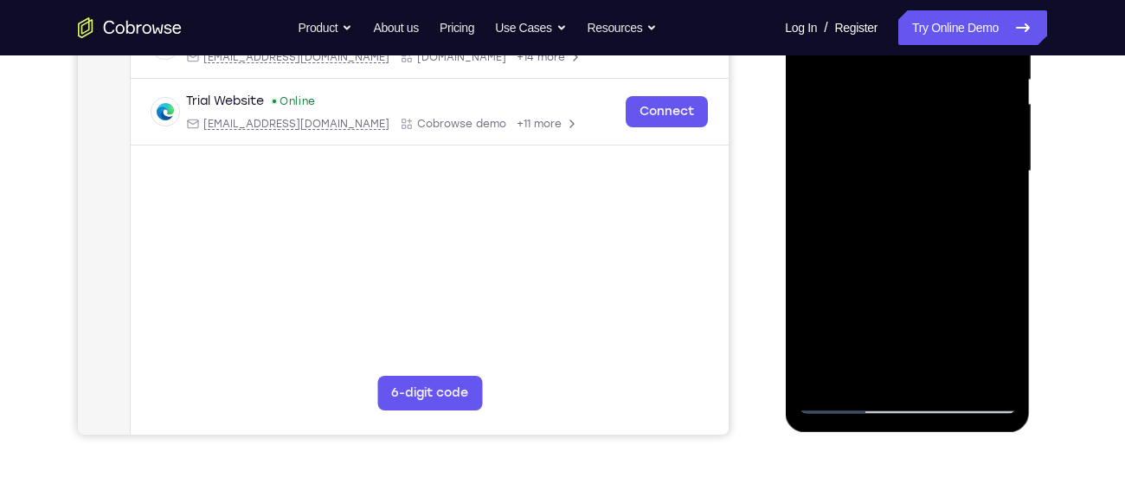
click at [867, 251] on div at bounding box center [907, 171] width 218 height 485
click at [873, 251] on div at bounding box center [907, 171] width 218 height 485
click at [868, 252] on div at bounding box center [907, 171] width 218 height 485
click at [889, 241] on div at bounding box center [907, 171] width 218 height 485
click at [884, 247] on div at bounding box center [907, 171] width 218 height 485
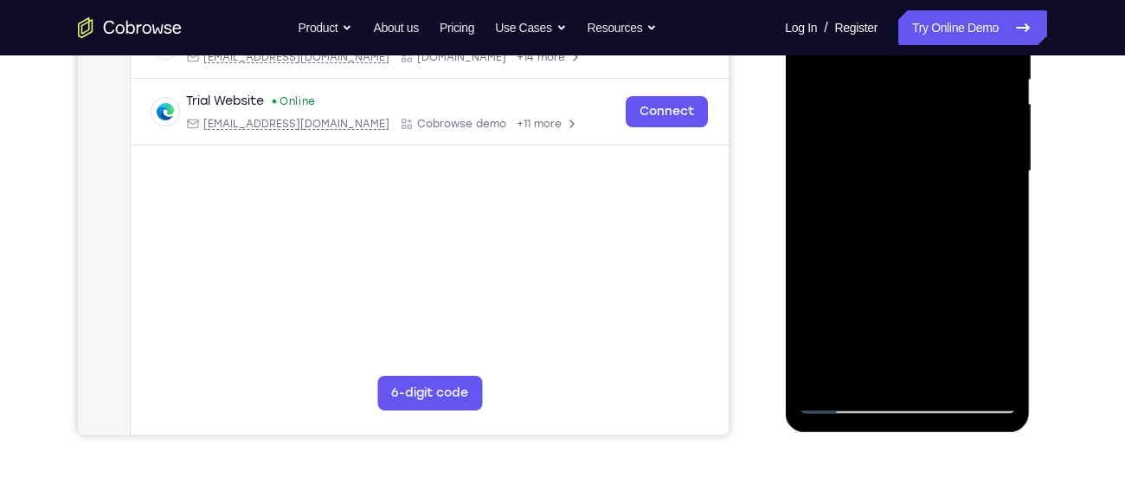
click at [880, 250] on div at bounding box center [907, 171] width 218 height 485
click at [876, 253] on div at bounding box center [907, 171] width 218 height 485
click at [911, 237] on div at bounding box center [907, 171] width 218 height 485
click at [886, 250] on div at bounding box center [907, 171] width 218 height 485
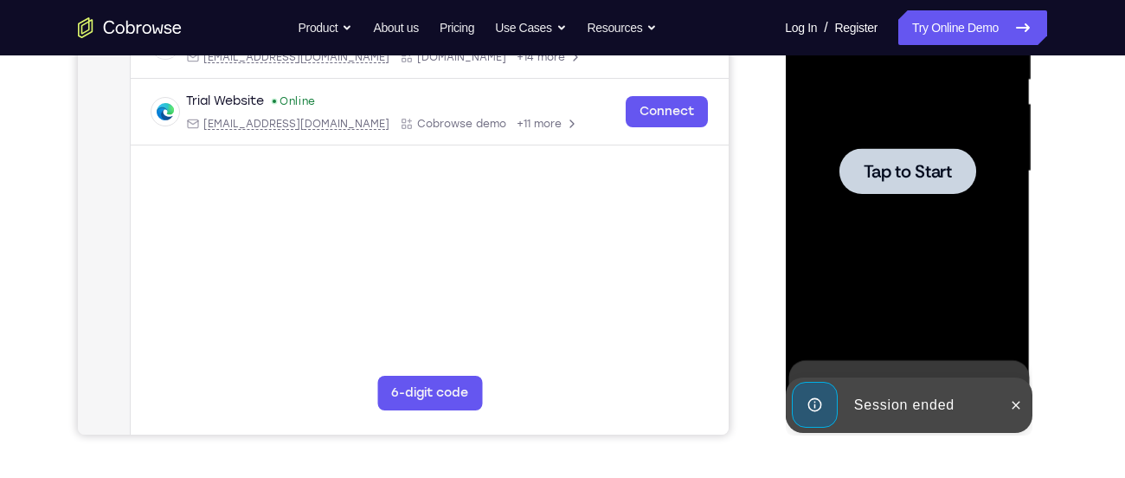
click at [898, 188] on div at bounding box center [907, 171] width 137 height 46
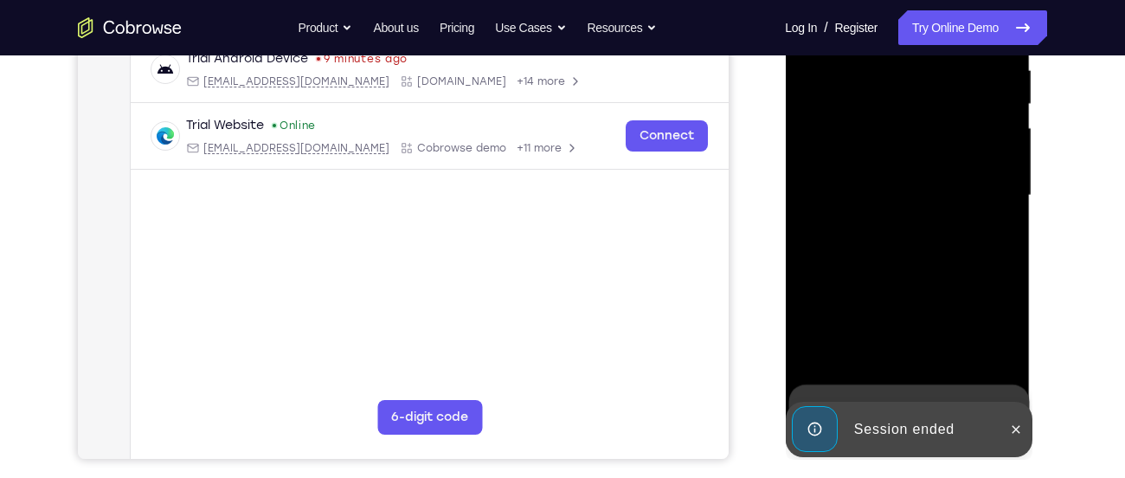
scroll to position [347, 0]
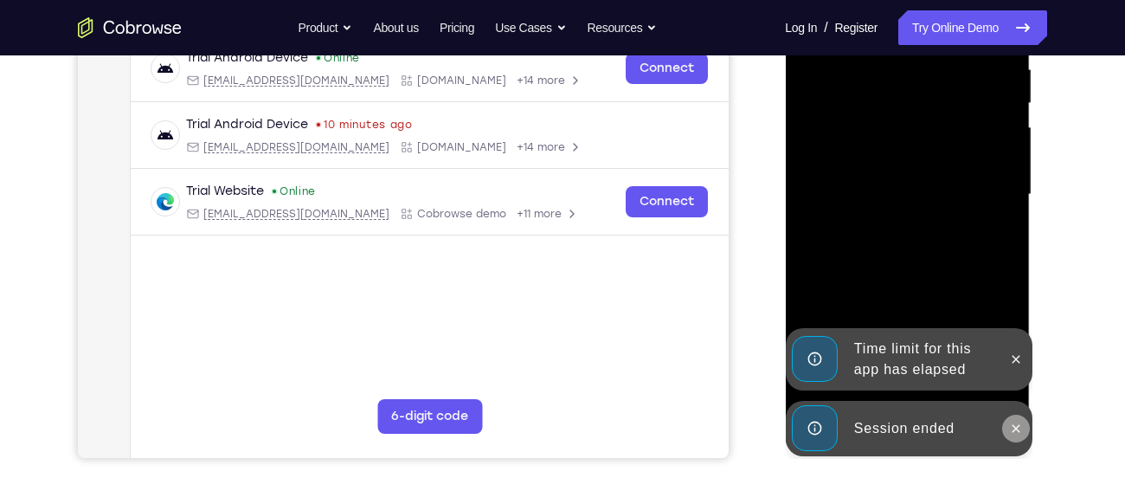
click at [1013, 432] on icon at bounding box center [1015, 429] width 14 height 14
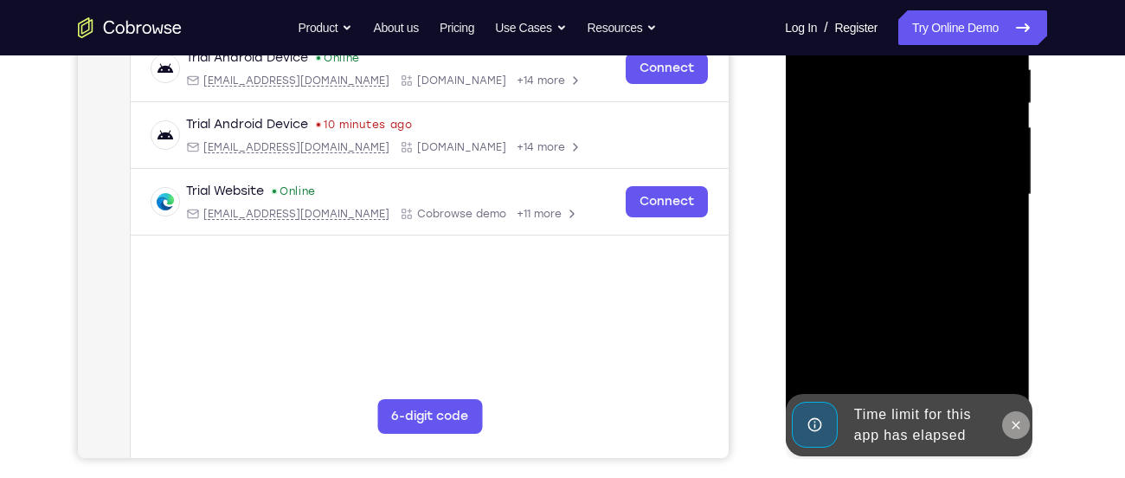
click at [1022, 421] on button at bounding box center [1016, 425] width 28 height 28
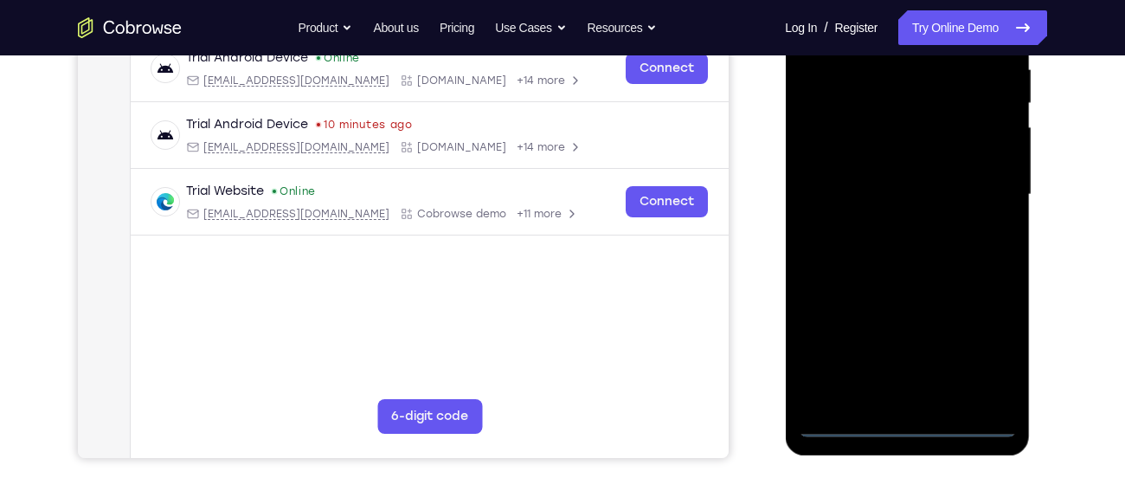
click at [848, 422] on div at bounding box center [907, 194] width 218 height 485
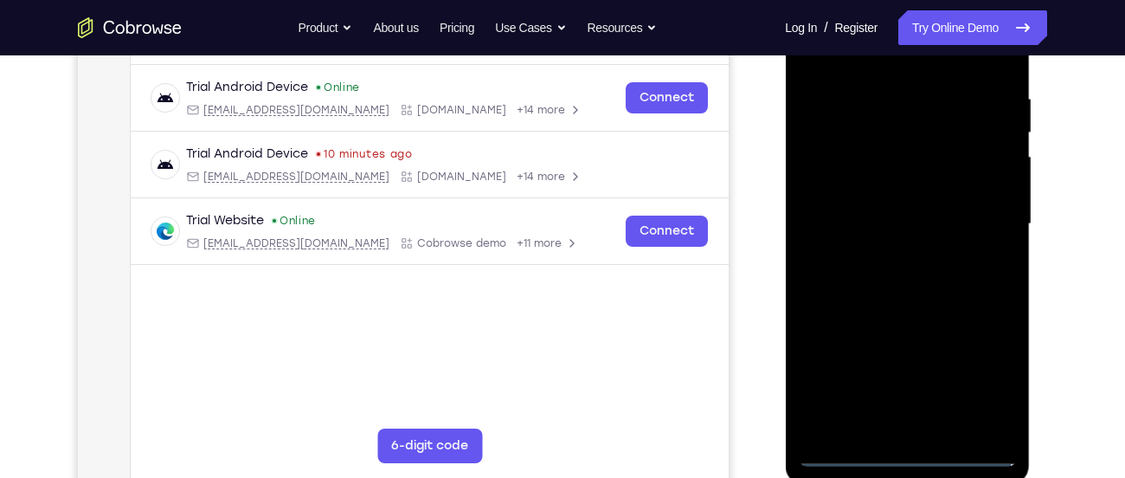
scroll to position [319, 0]
click at [986, 383] on div at bounding box center [907, 223] width 218 height 485
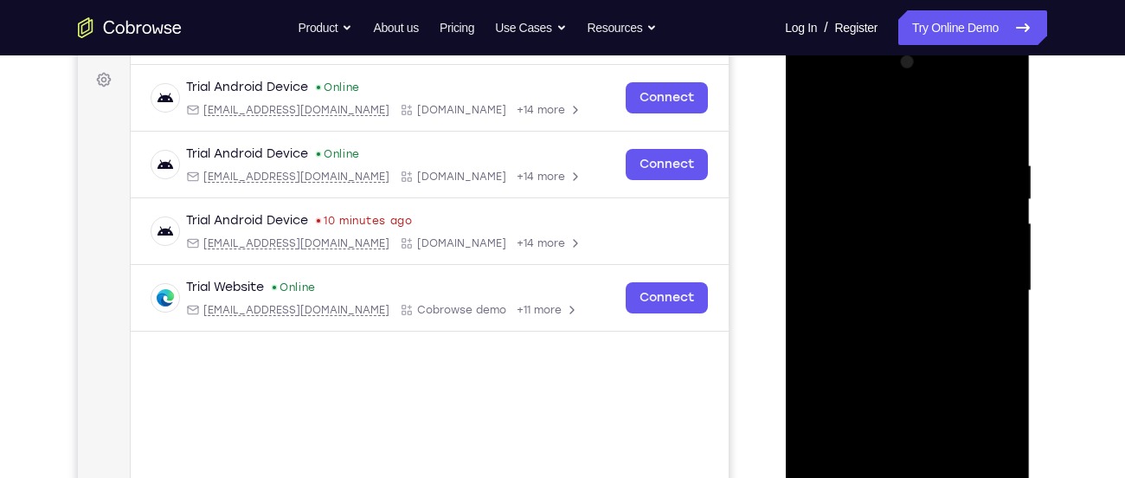
scroll to position [254, 0]
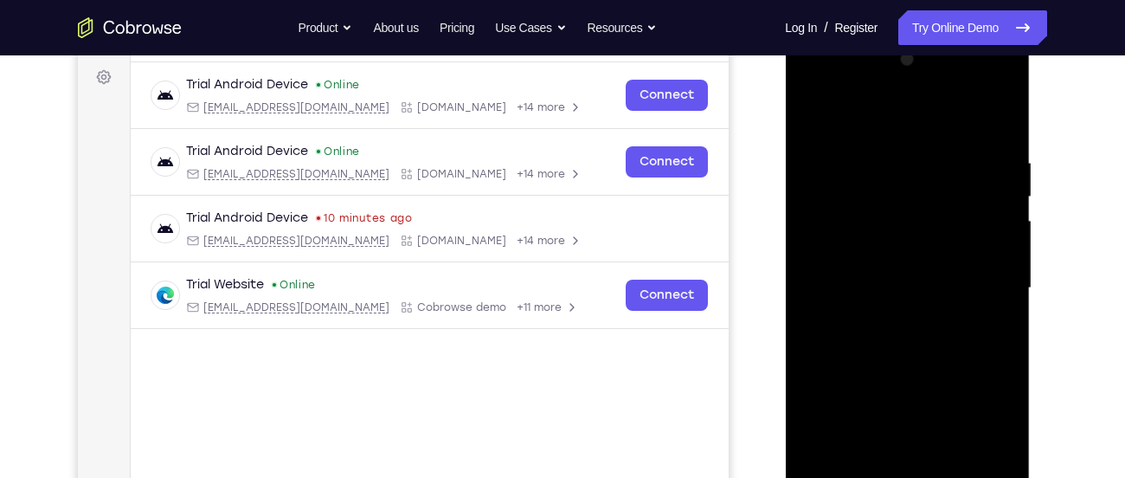
click at [842, 111] on div at bounding box center [907, 288] width 218 height 485
click at [880, 195] on div at bounding box center [907, 288] width 218 height 485
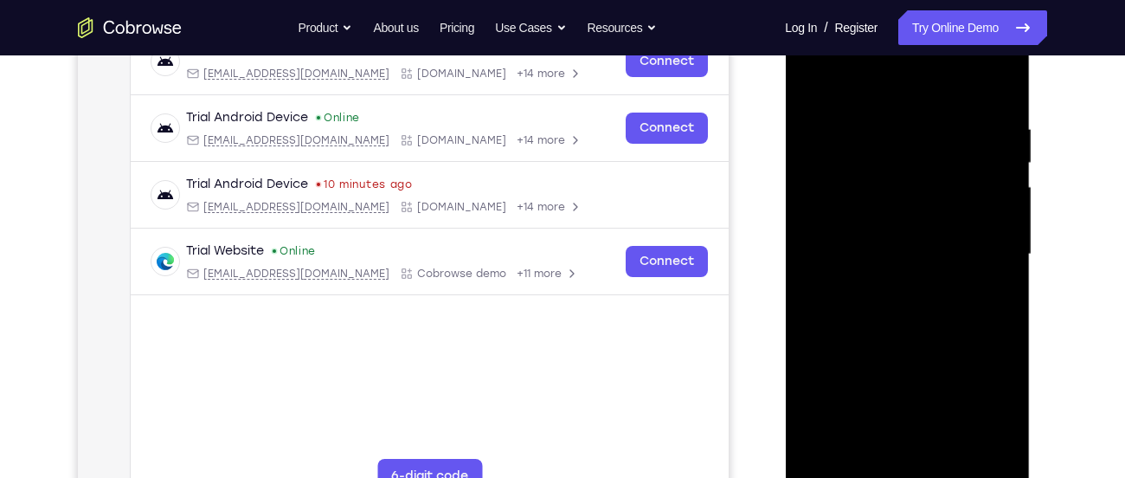
scroll to position [287, 0]
click at [821, 213] on div at bounding box center [907, 255] width 218 height 485
click at [908, 125] on div at bounding box center [907, 255] width 218 height 485
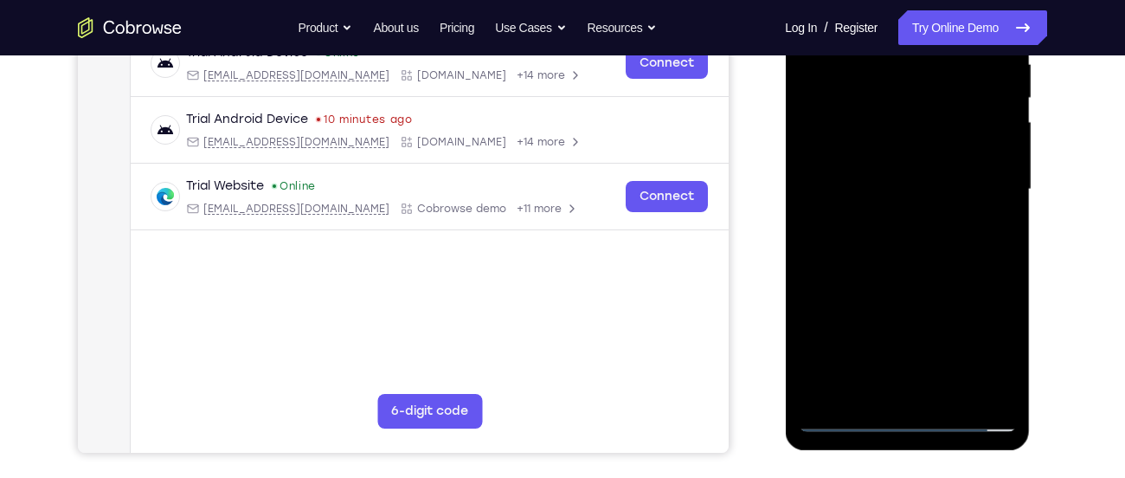
scroll to position [351, 0]
click at [902, 251] on div at bounding box center [907, 190] width 218 height 485
click at [888, 220] on div at bounding box center [907, 190] width 218 height 485
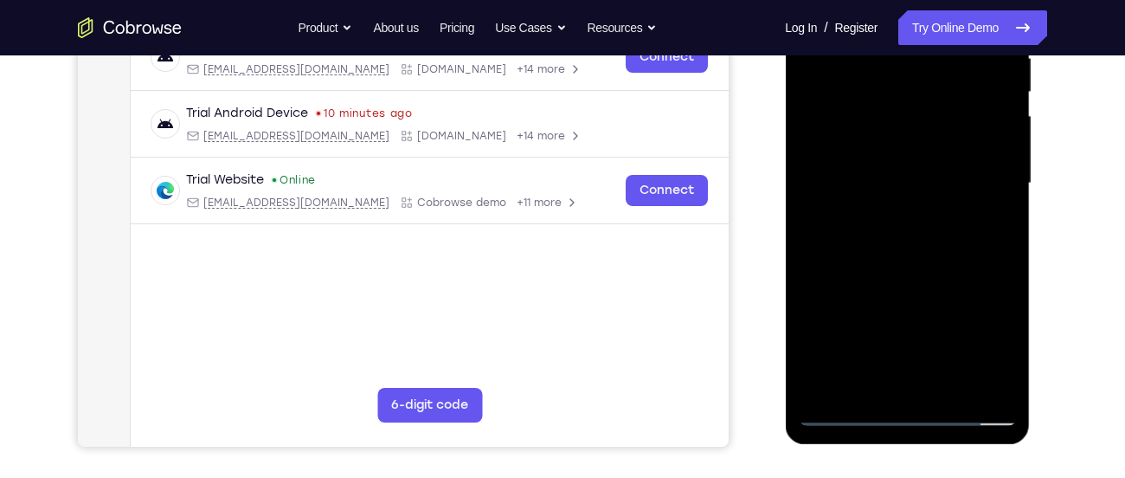
scroll to position [366, 0]
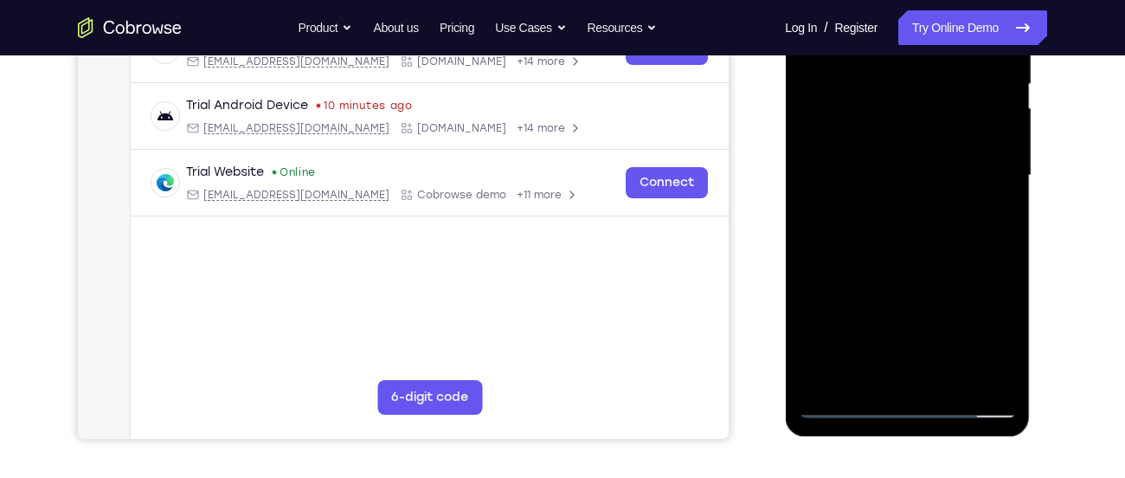
click at [980, 254] on div at bounding box center [907, 175] width 218 height 485
click at [963, 209] on div at bounding box center [907, 175] width 218 height 485
click at [983, 256] on div at bounding box center [907, 175] width 218 height 485
click at [969, 158] on div at bounding box center [907, 175] width 218 height 485
click at [970, 204] on div at bounding box center [907, 175] width 218 height 485
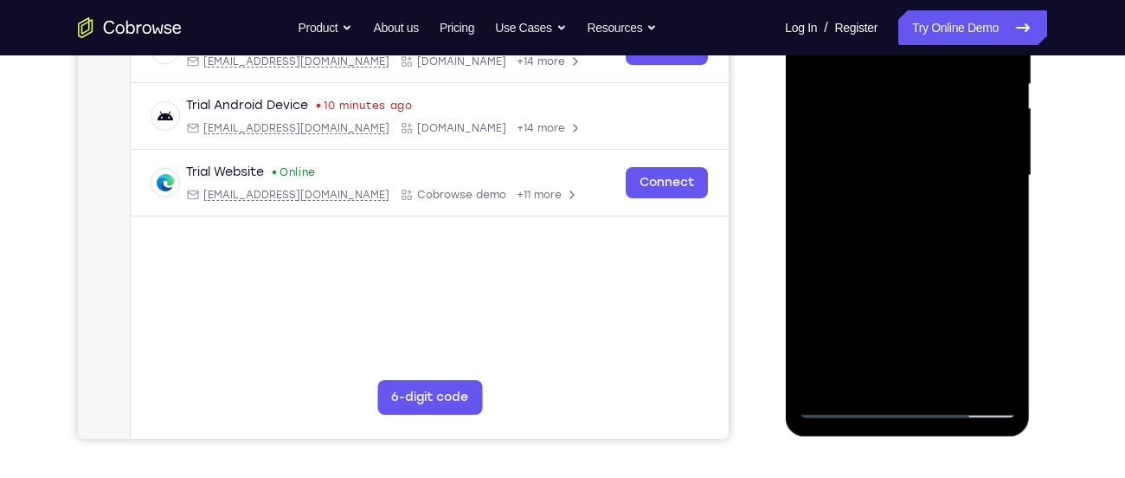
click at [982, 253] on div at bounding box center [907, 175] width 218 height 485
click at [835, 255] on div at bounding box center [907, 175] width 218 height 485
click at [844, 256] on div at bounding box center [907, 175] width 218 height 485
click at [854, 255] on div at bounding box center [907, 175] width 218 height 485
click at [862, 255] on div at bounding box center [907, 175] width 218 height 485
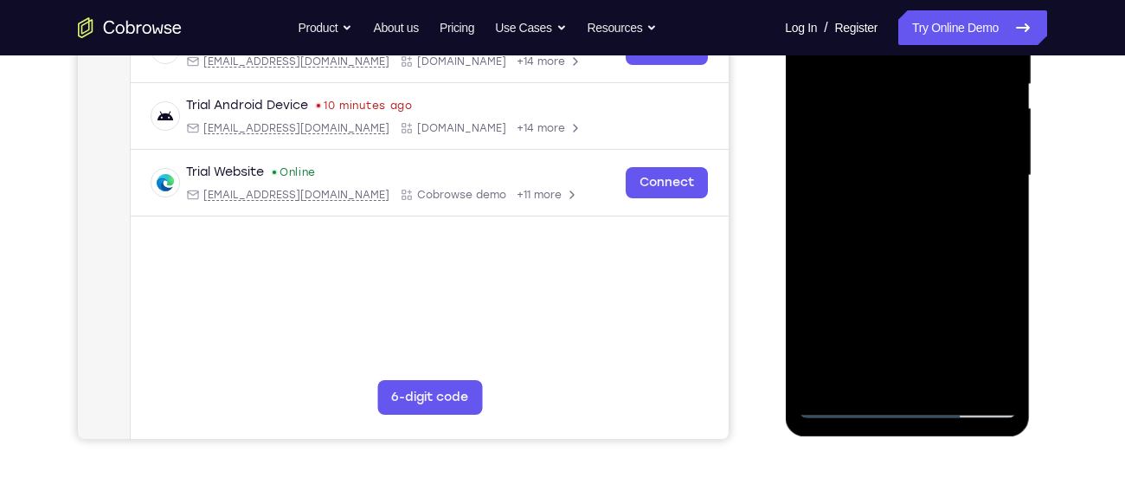
click at [867, 256] on div at bounding box center [907, 175] width 218 height 485
click at [873, 256] on div at bounding box center [907, 175] width 218 height 485
click at [876, 242] on div at bounding box center [907, 175] width 218 height 485
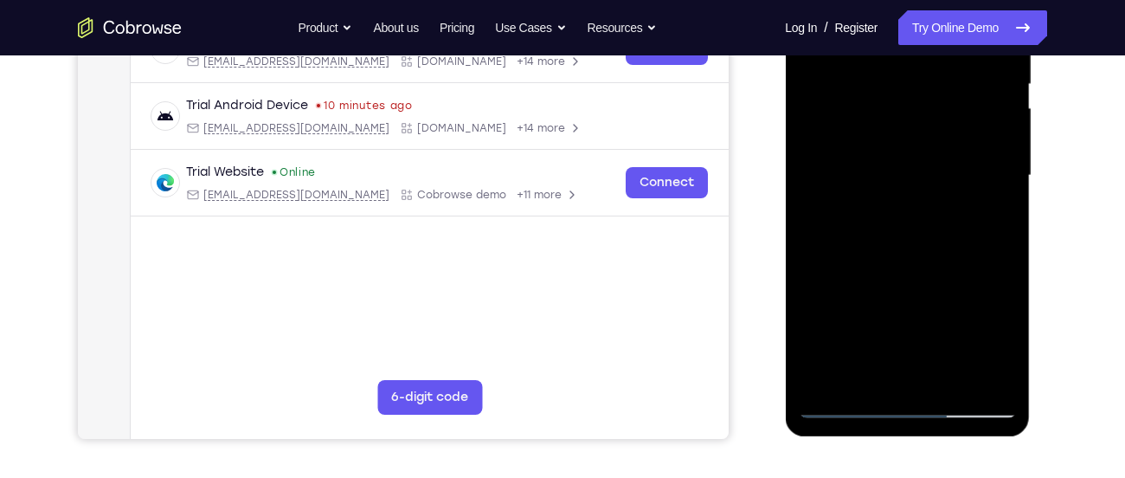
click at [866, 256] on div at bounding box center [907, 175] width 218 height 485
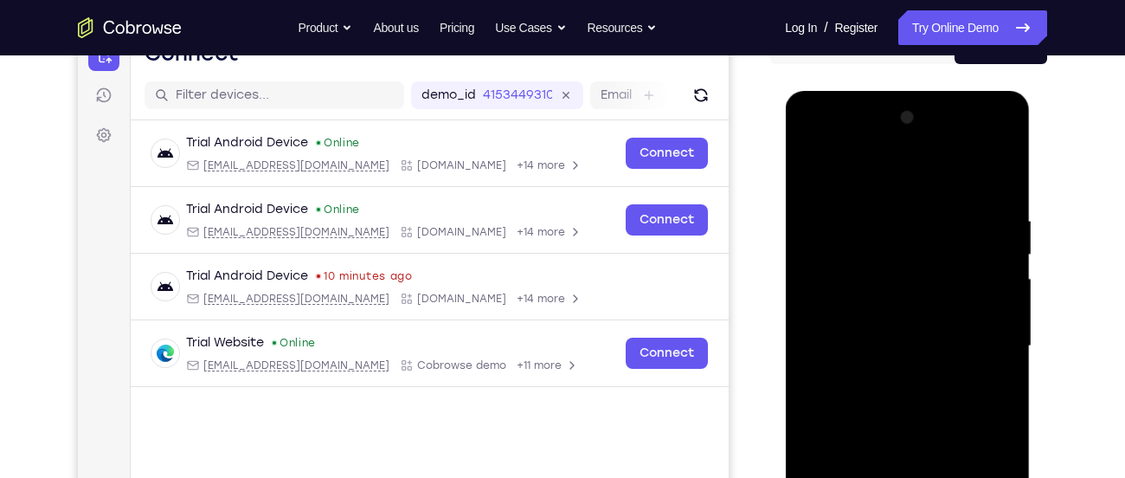
scroll to position [195, 0]
click at [893, 171] on div at bounding box center [907, 347] width 218 height 485
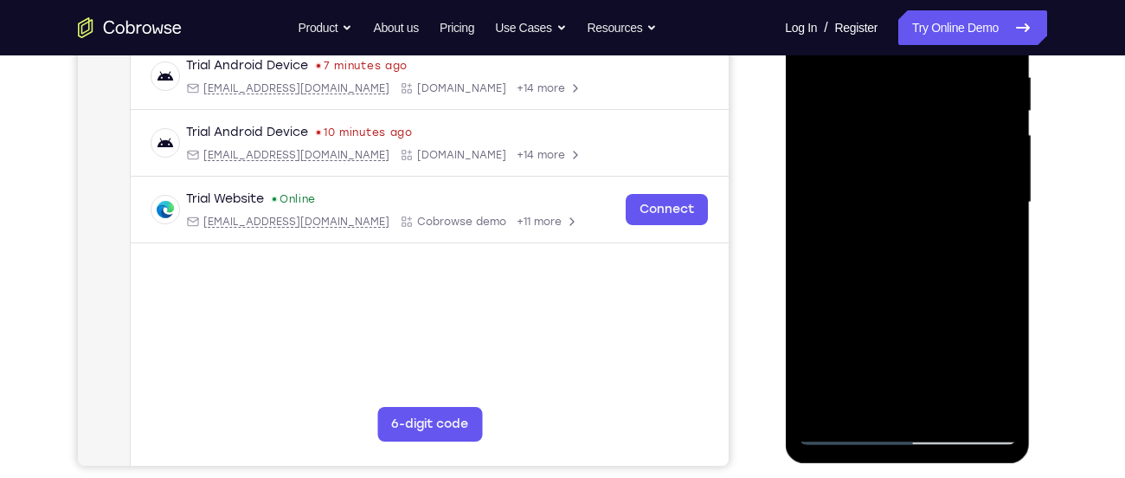
scroll to position [338, 0]
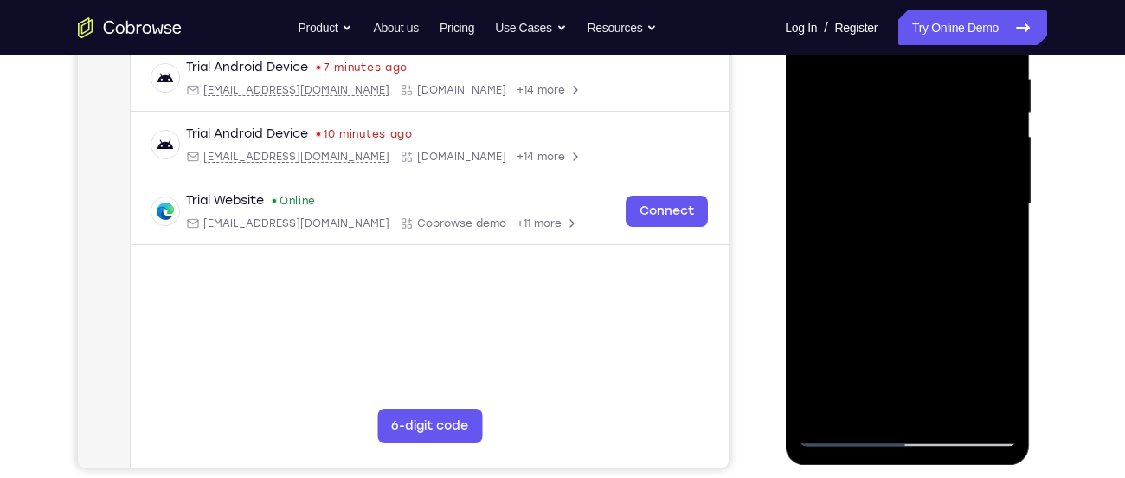
click at [901, 225] on div at bounding box center [907, 204] width 218 height 485
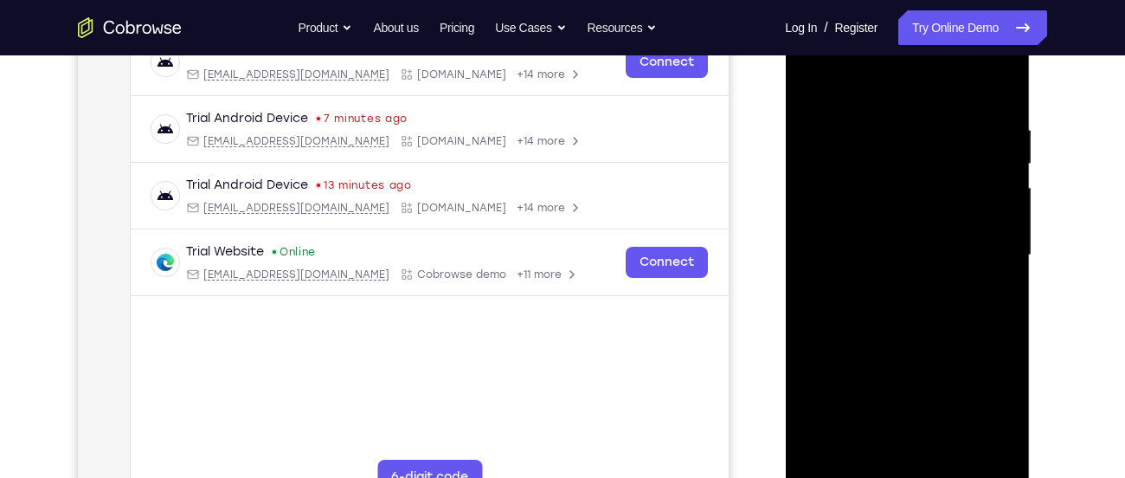
scroll to position [287, 0]
click at [889, 71] on div at bounding box center [907, 254] width 218 height 485
click at [915, 93] on div at bounding box center [907, 254] width 218 height 485
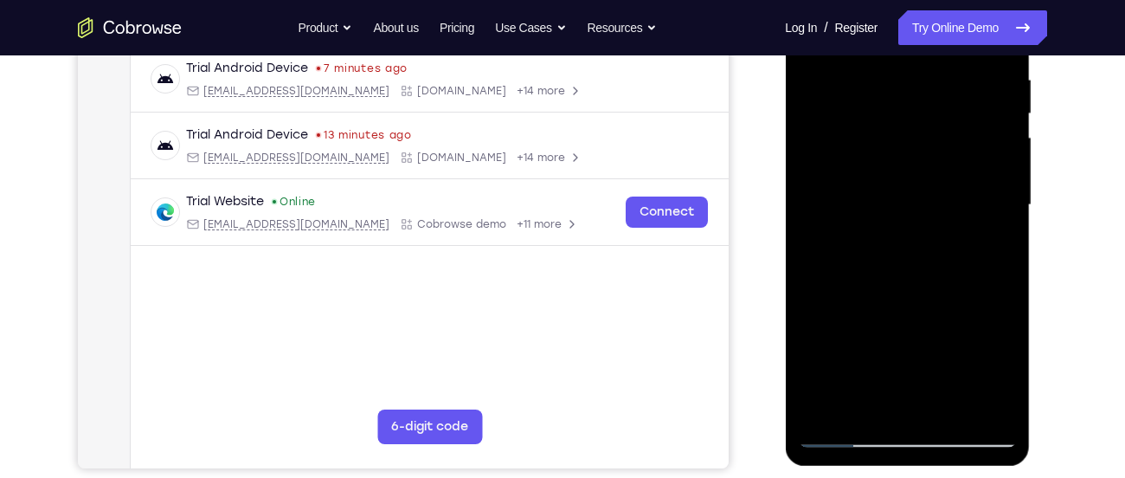
scroll to position [332, 0]
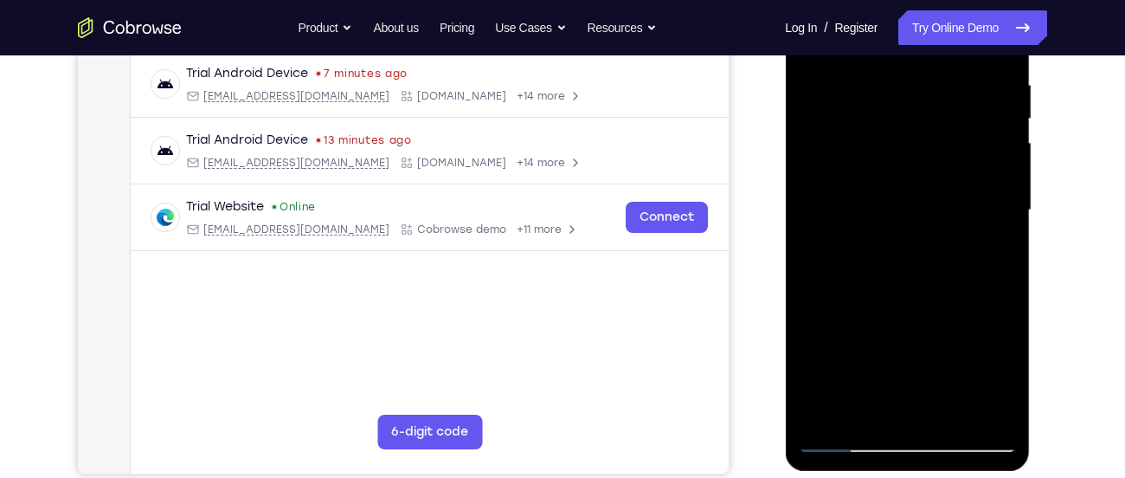
click at [916, 99] on div at bounding box center [907, 210] width 218 height 485
click at [923, 229] on div at bounding box center [907, 210] width 218 height 485
click at [899, 235] on div at bounding box center [907, 210] width 218 height 485
click at [881, 261] on div at bounding box center [907, 210] width 218 height 485
click at [844, 289] on div at bounding box center [907, 210] width 218 height 485
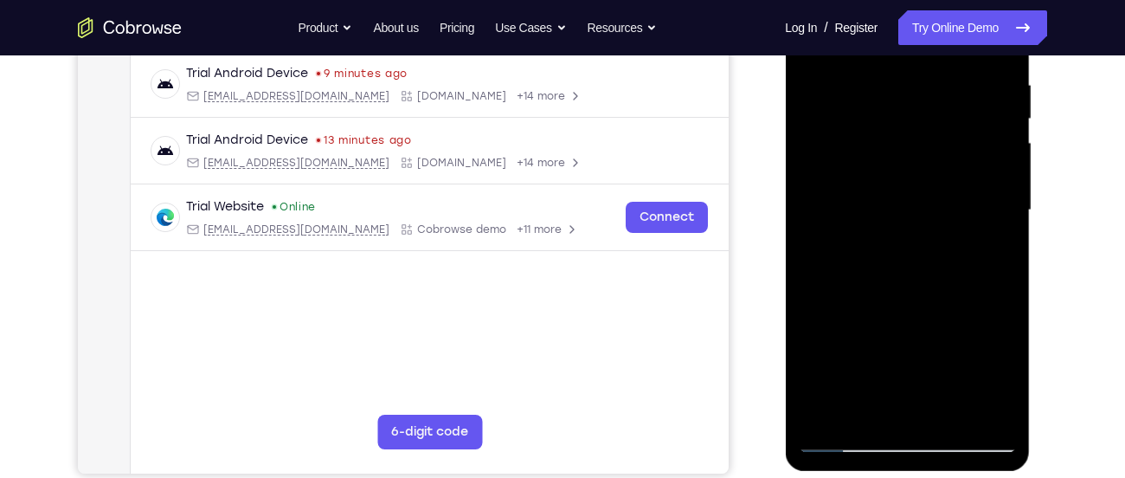
click at [854, 289] on div at bounding box center [907, 210] width 218 height 485
click at [862, 289] on div at bounding box center [907, 210] width 218 height 485
click at [869, 291] on div at bounding box center [907, 210] width 218 height 485
click at [878, 290] on div at bounding box center [907, 210] width 218 height 485
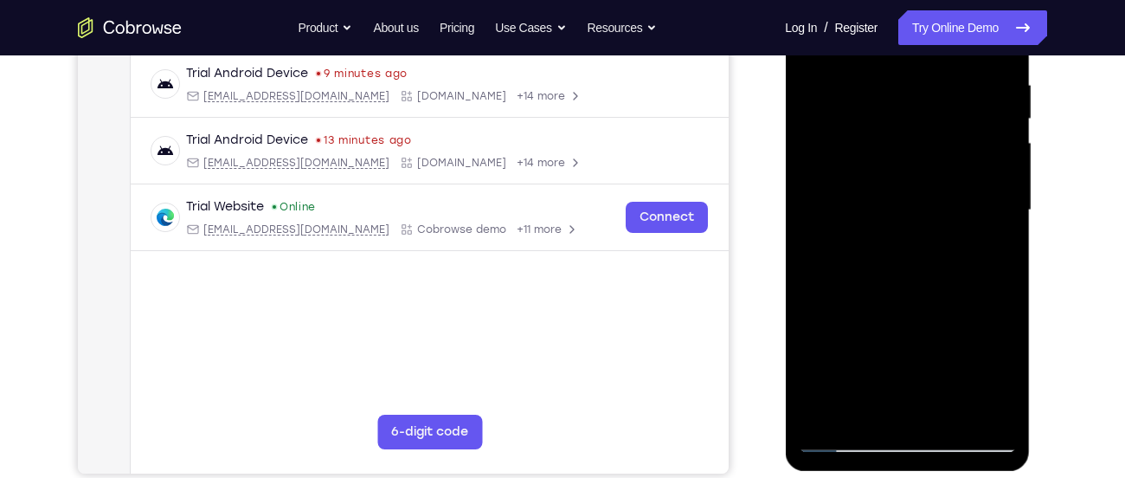
click at [884, 292] on div at bounding box center [907, 210] width 218 height 485
click at [901, 279] on div at bounding box center [907, 210] width 218 height 485
click at [893, 288] on div at bounding box center [907, 210] width 218 height 485
click at [900, 289] on div at bounding box center [907, 210] width 218 height 485
click at [896, 289] on div at bounding box center [907, 210] width 218 height 485
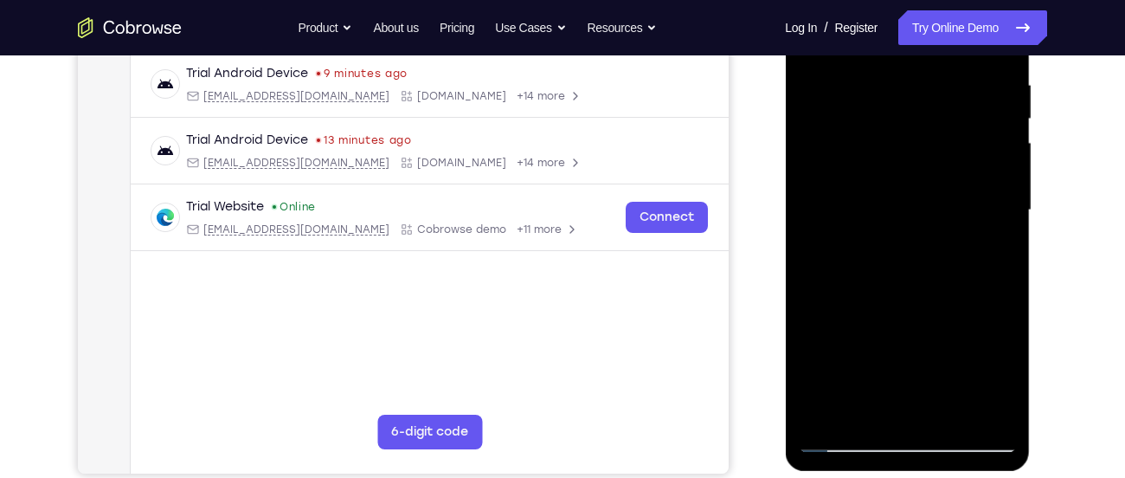
click at [903, 289] on div at bounding box center [907, 210] width 218 height 485
click at [906, 289] on div at bounding box center [907, 210] width 218 height 485
click at [913, 291] on div at bounding box center [907, 210] width 218 height 485
click at [920, 292] on div at bounding box center [907, 210] width 218 height 485
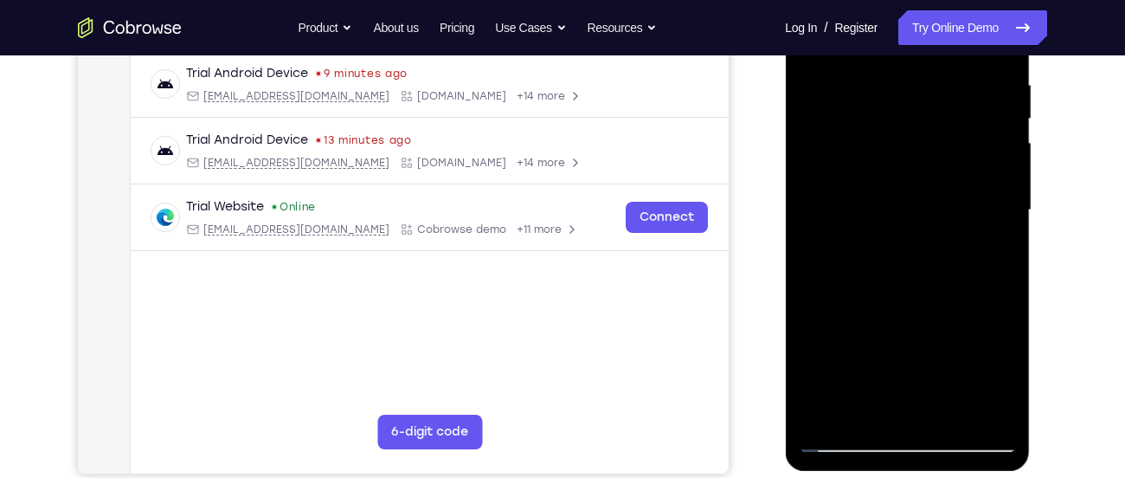
click at [920, 292] on div at bounding box center [907, 210] width 218 height 485
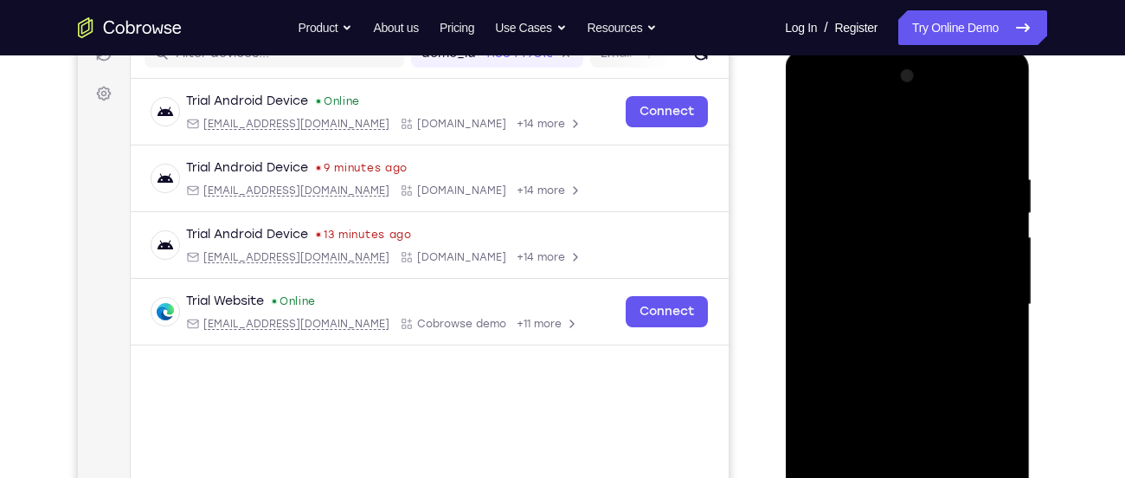
scroll to position [248, 0]
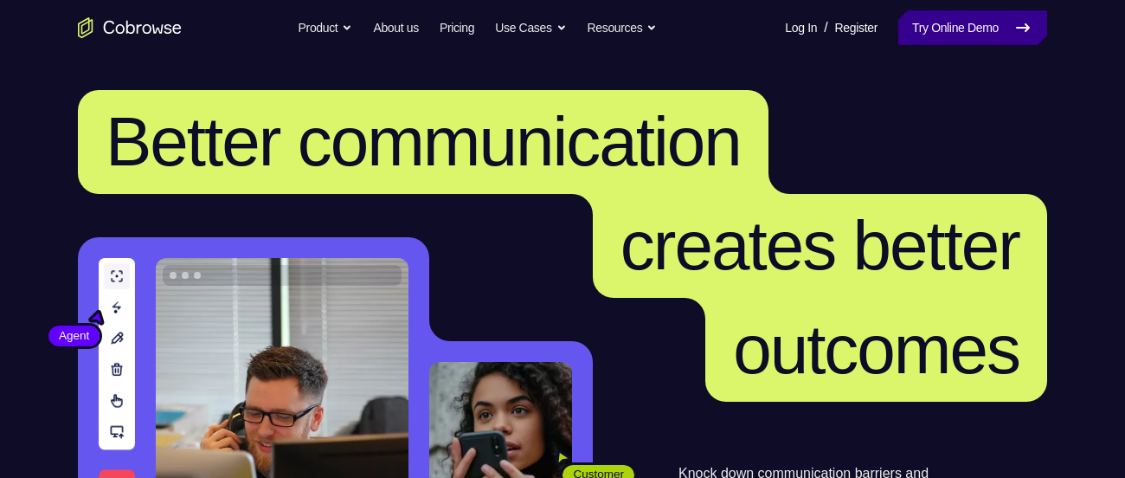
click at [951, 35] on link "Try Online Demo" at bounding box center [973, 27] width 149 height 35
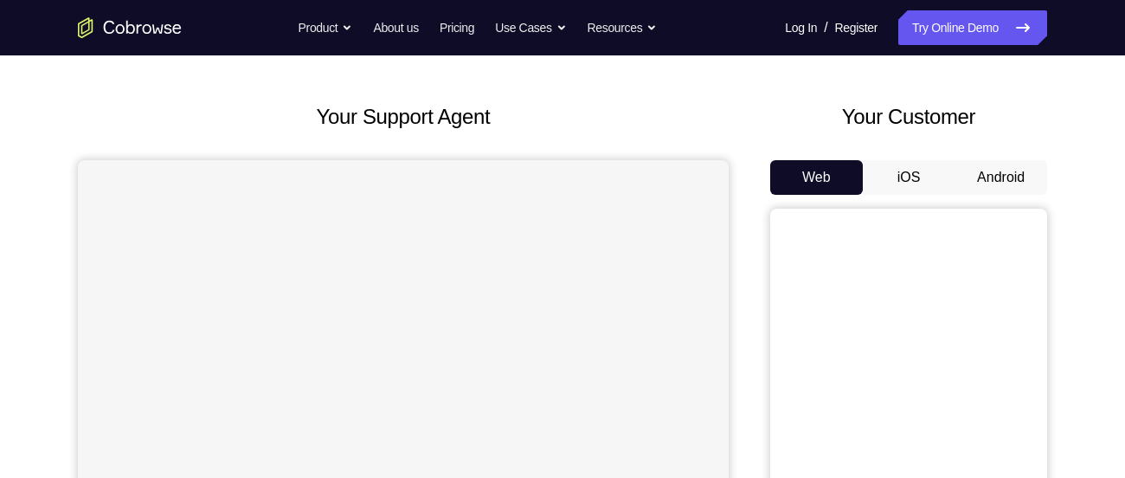
scroll to position [66, 0]
click at [999, 179] on button "Android" at bounding box center [1001, 176] width 93 height 35
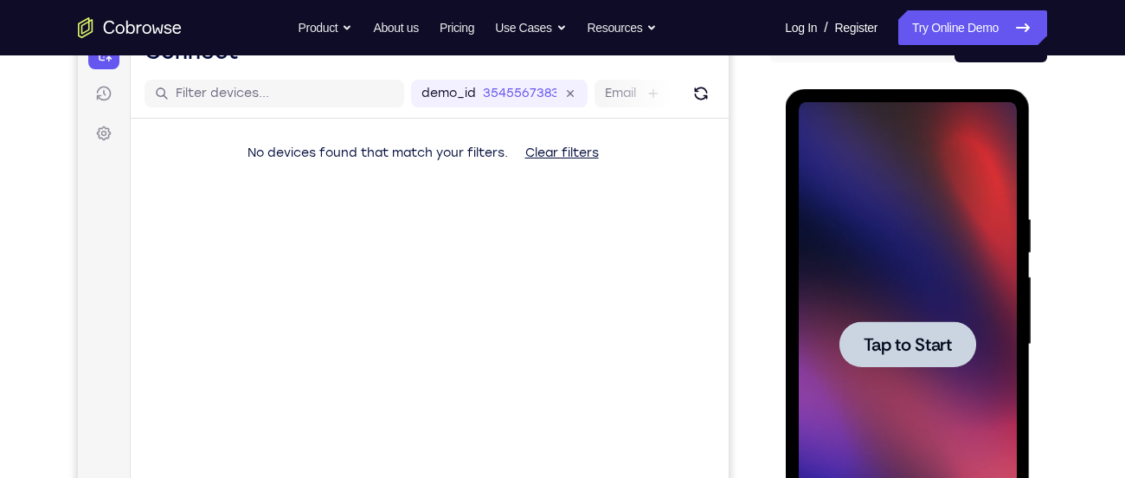
scroll to position [0, 0]
click at [959, 358] on div at bounding box center [907, 344] width 137 height 46
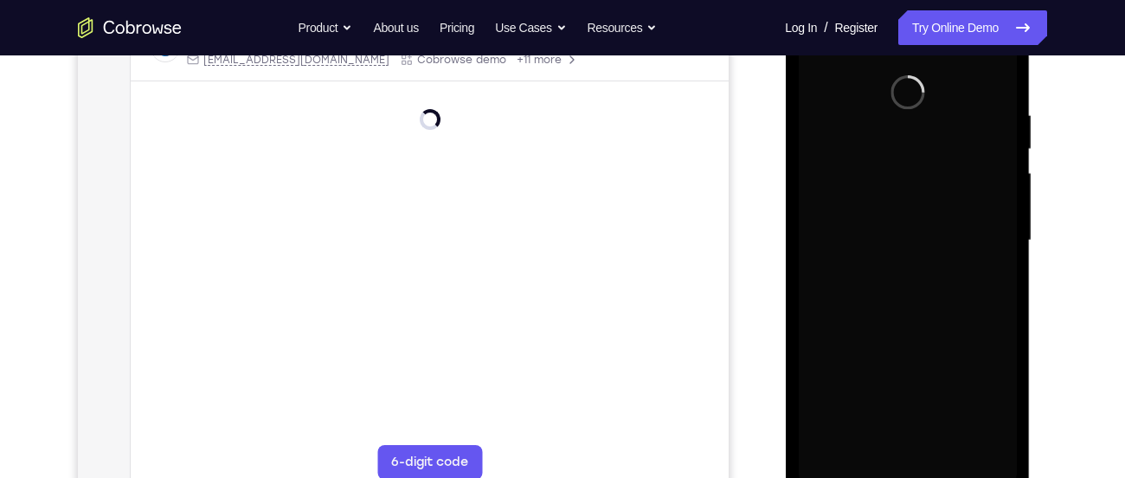
scroll to position [300, 0]
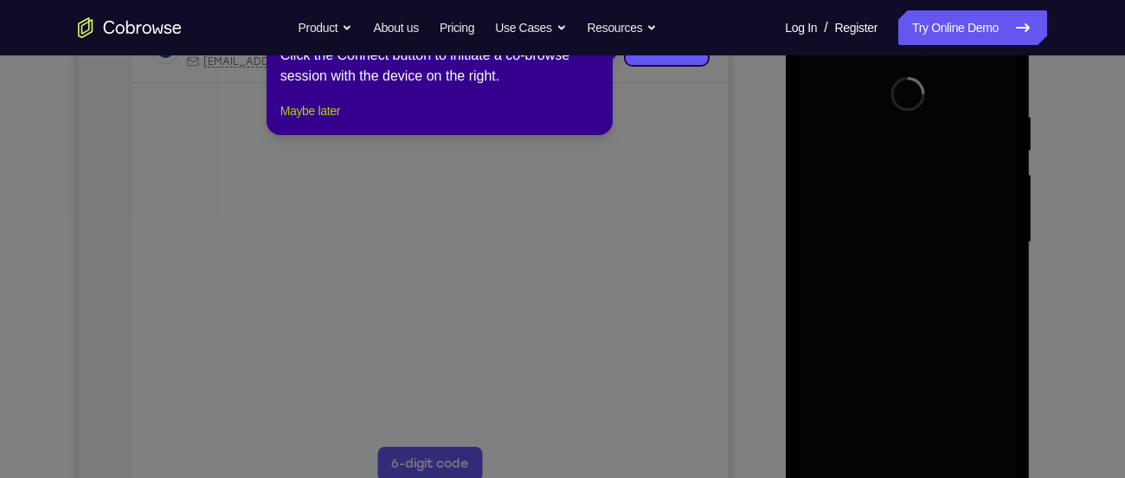
click at [302, 121] on button "Maybe later" at bounding box center [310, 110] width 60 height 21
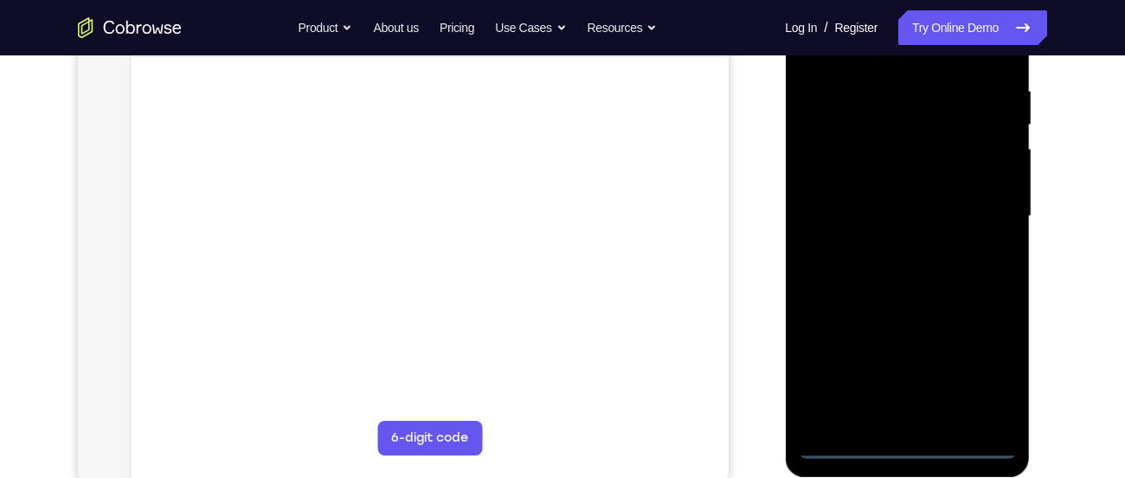
scroll to position [326, 0]
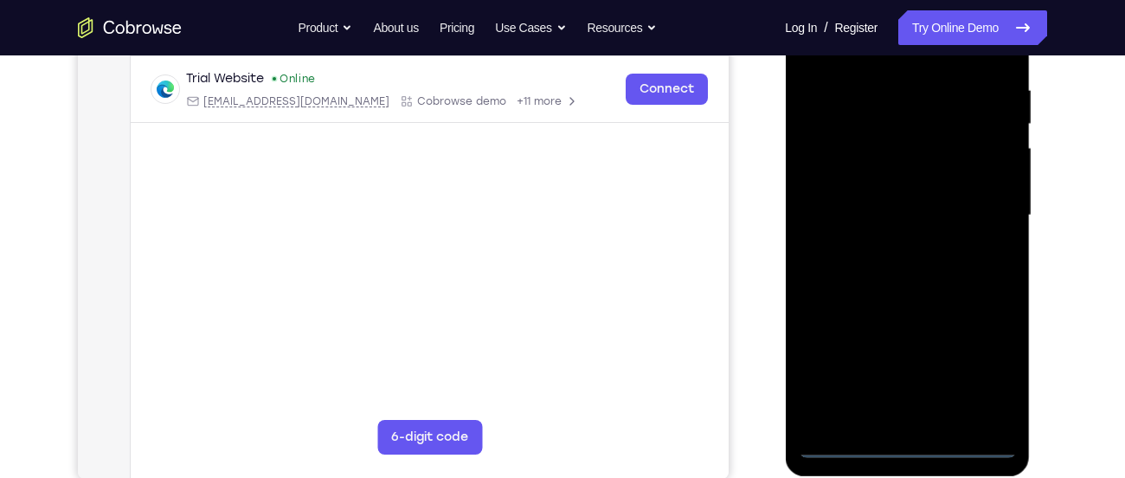
click at [852, 442] on div at bounding box center [907, 215] width 218 height 485
click at [981, 360] on div at bounding box center [907, 215] width 218 height 485
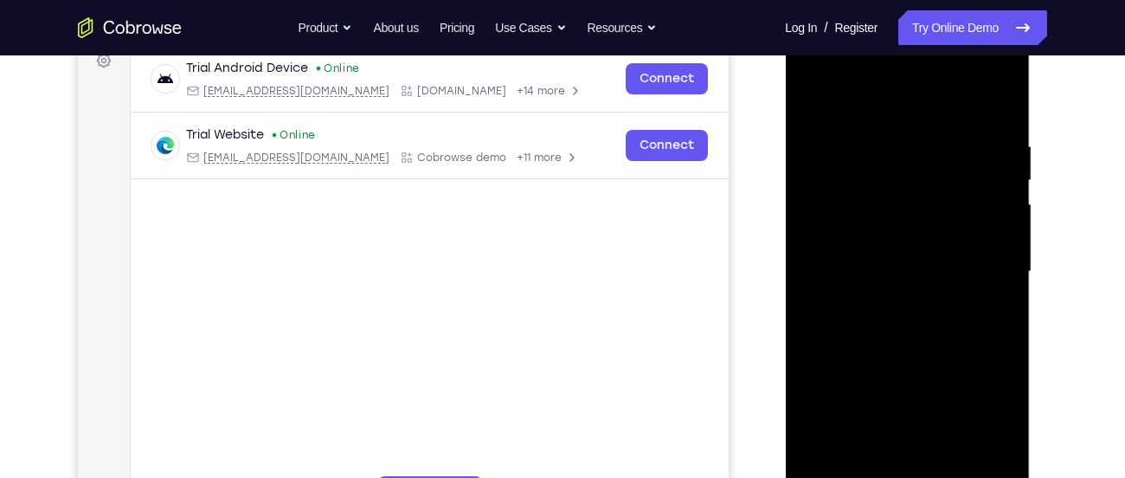
scroll to position [269, 0]
click at [882, 112] on div at bounding box center [907, 272] width 218 height 485
click at [854, 174] on div at bounding box center [907, 272] width 218 height 485
click at [823, 231] on div at bounding box center [907, 272] width 218 height 485
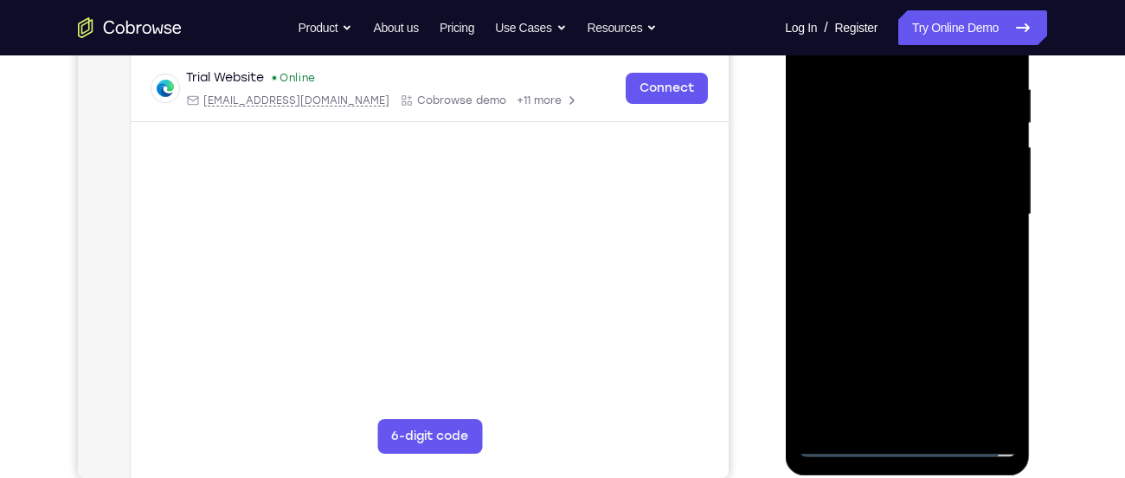
scroll to position [324, 0]
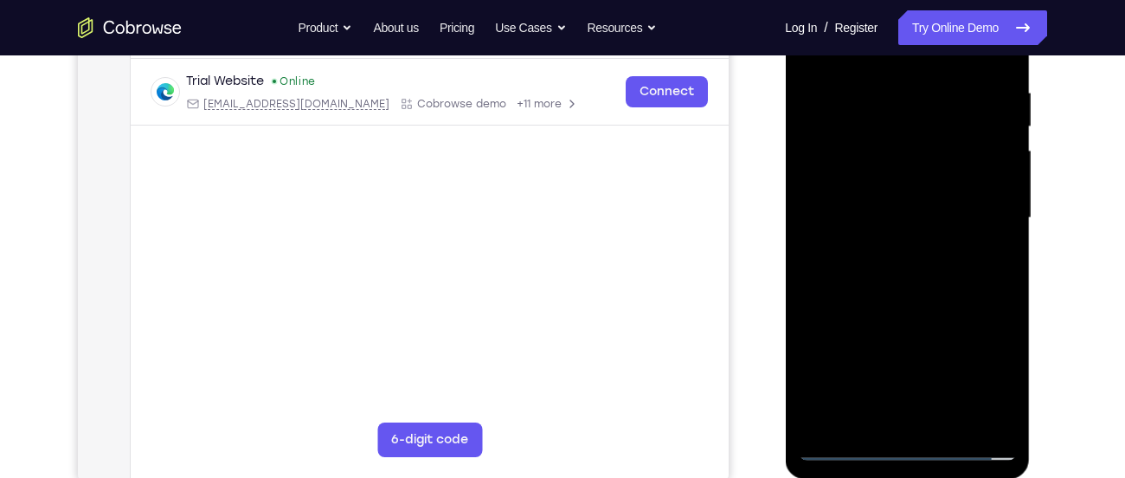
click at [958, 246] on div at bounding box center [907, 218] width 218 height 485
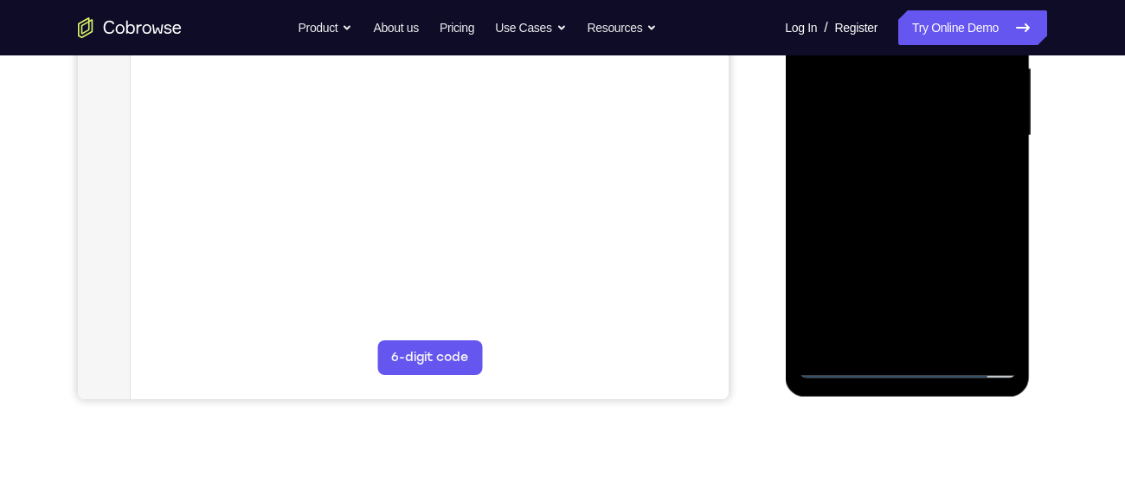
scroll to position [443, 0]
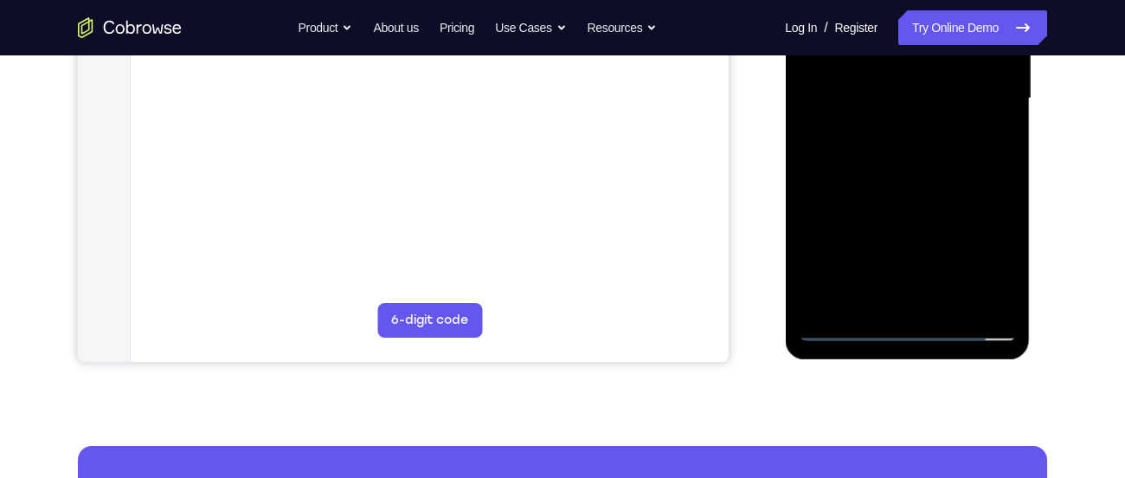
click at [845, 325] on div at bounding box center [907, 98] width 218 height 485
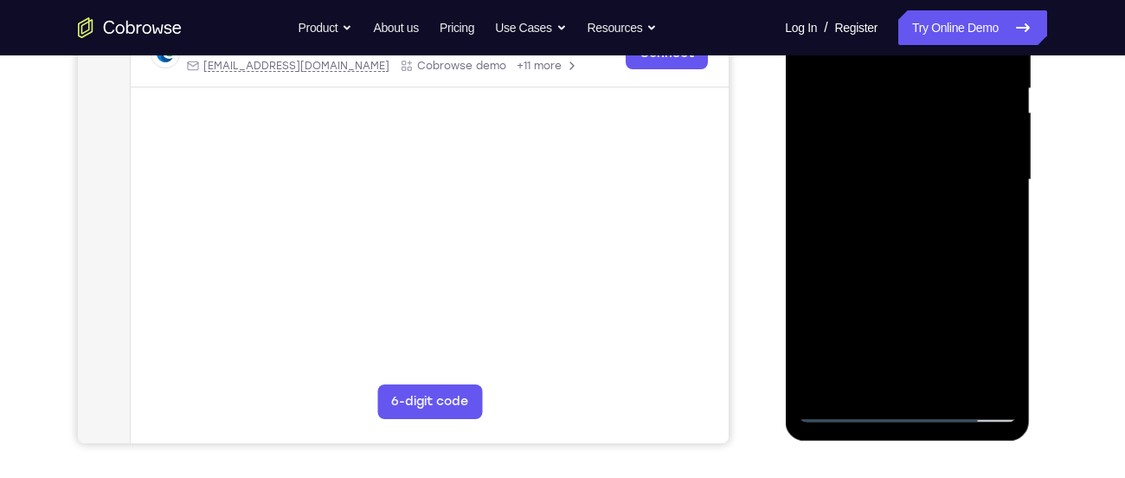
scroll to position [358, 0]
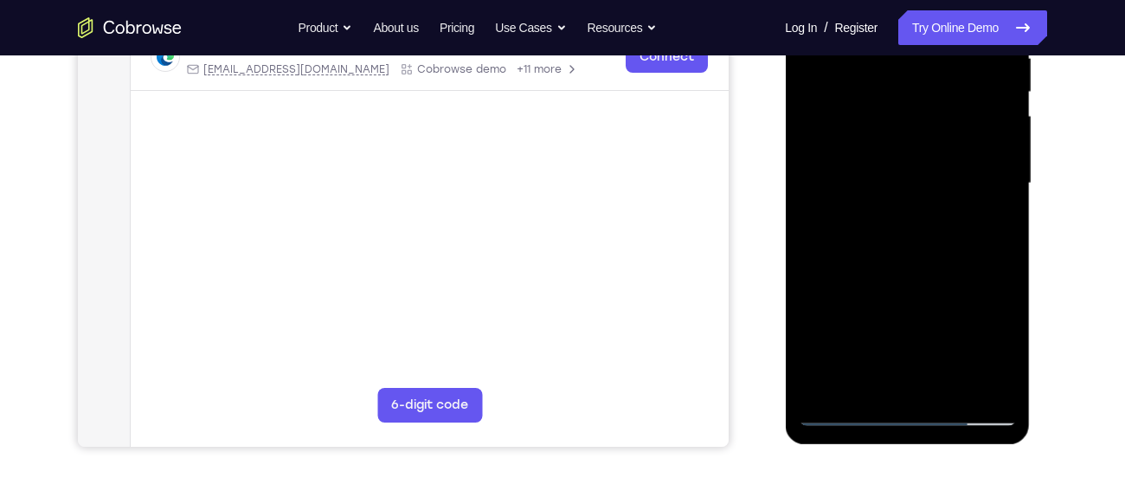
click at [933, 183] on div at bounding box center [907, 183] width 218 height 485
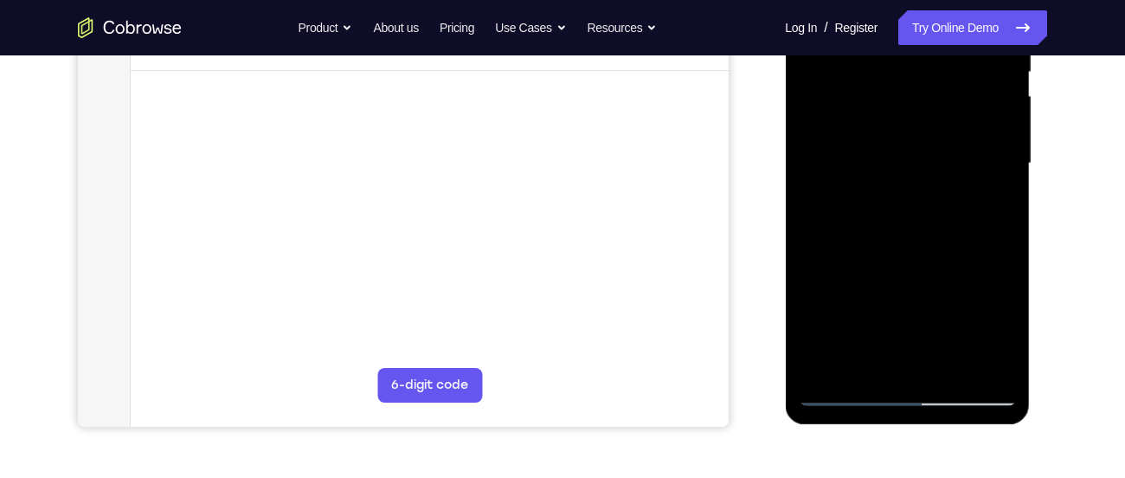
scroll to position [390, 0]
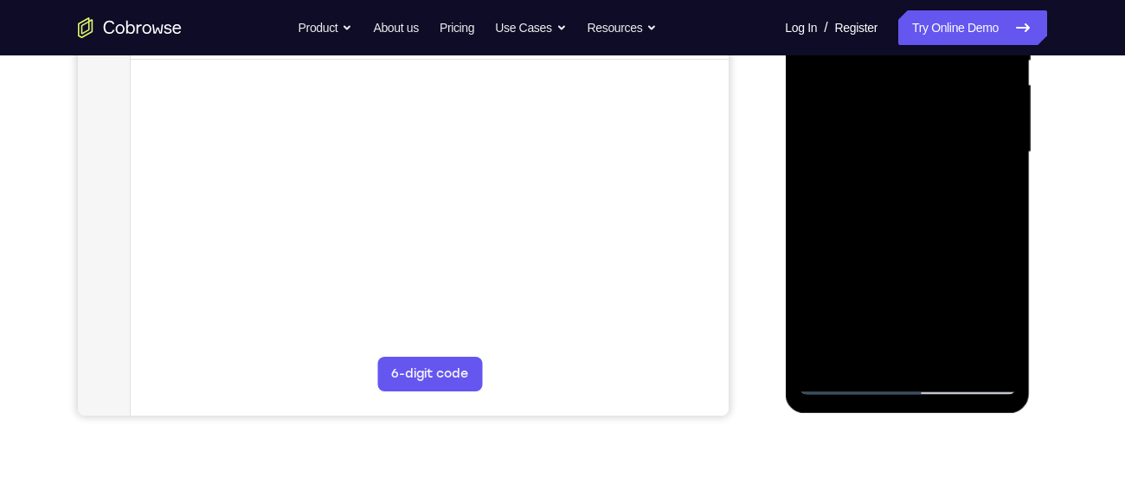
click at [847, 383] on div at bounding box center [907, 152] width 218 height 485
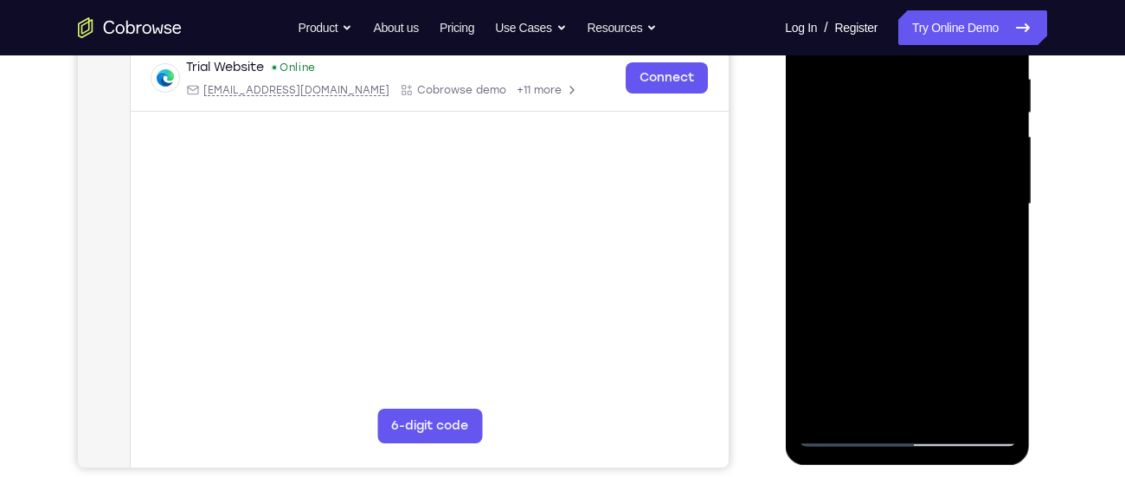
scroll to position [338, 0]
click at [899, 100] on div at bounding box center [907, 203] width 218 height 485
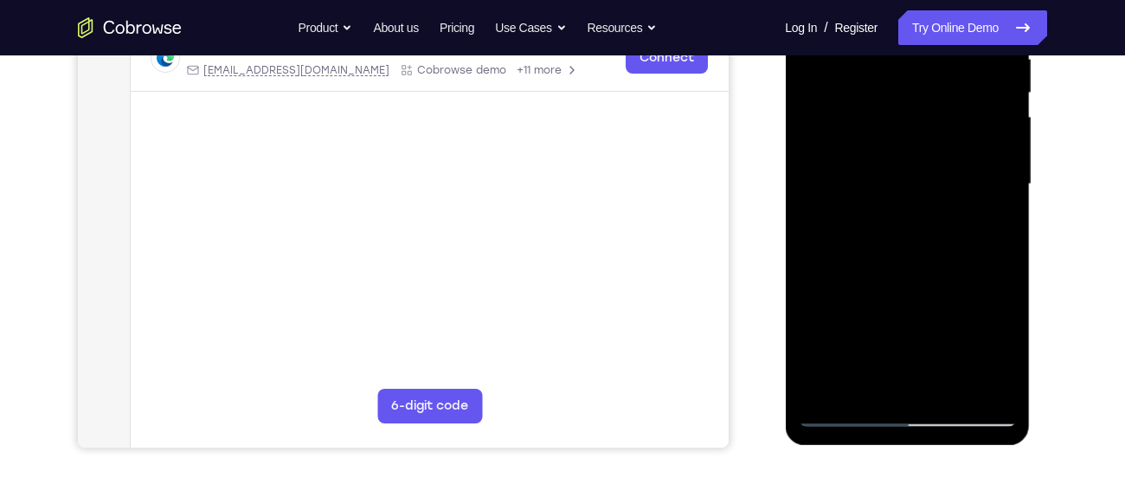
scroll to position [357, 0]
click at [945, 323] on div at bounding box center [907, 185] width 218 height 485
click at [901, 200] on div at bounding box center [907, 185] width 218 height 485
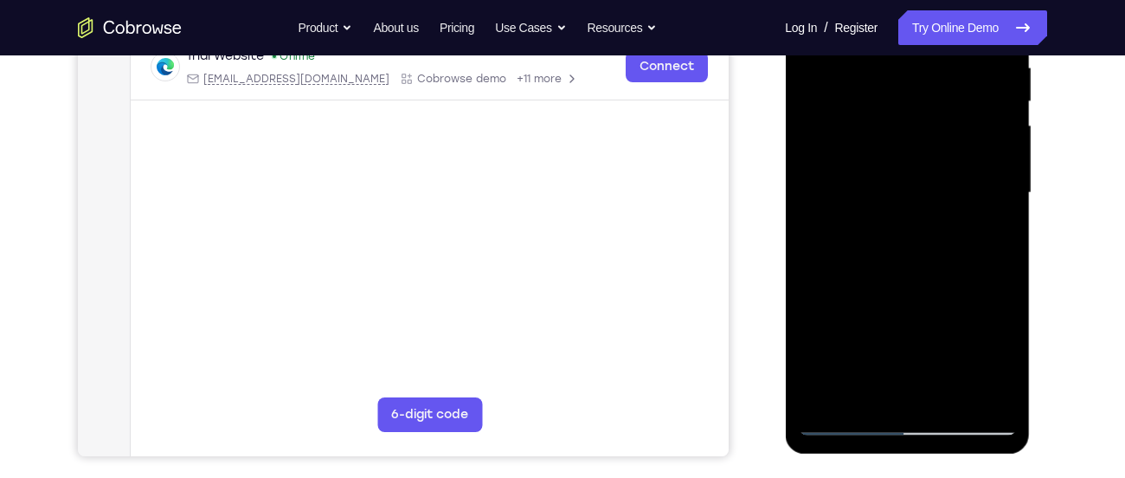
scroll to position [347, 0]
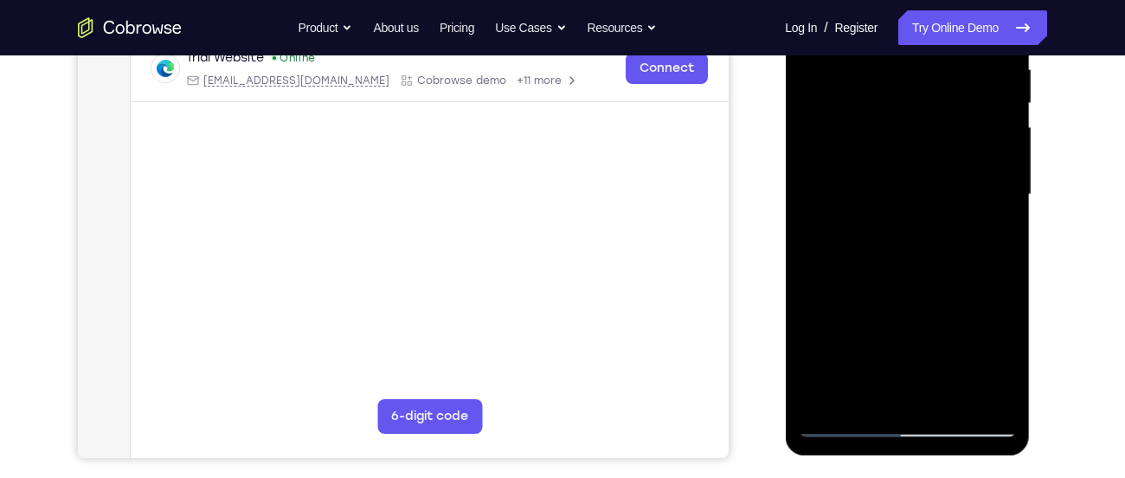
click at [988, 272] on div at bounding box center [907, 194] width 218 height 485
click at [930, 229] on div at bounding box center [907, 194] width 218 height 485
click at [834, 274] on div at bounding box center [907, 194] width 218 height 485
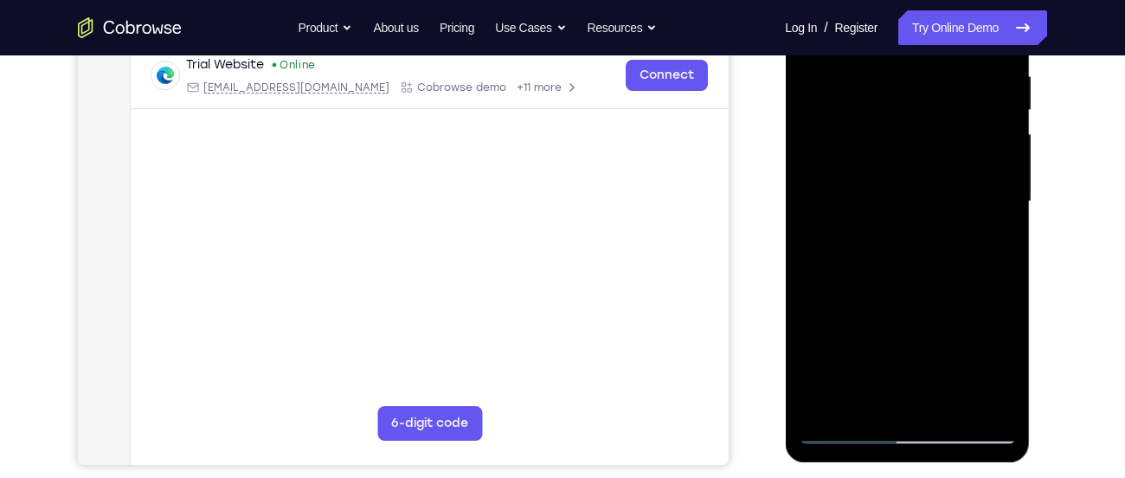
scroll to position [338, 0]
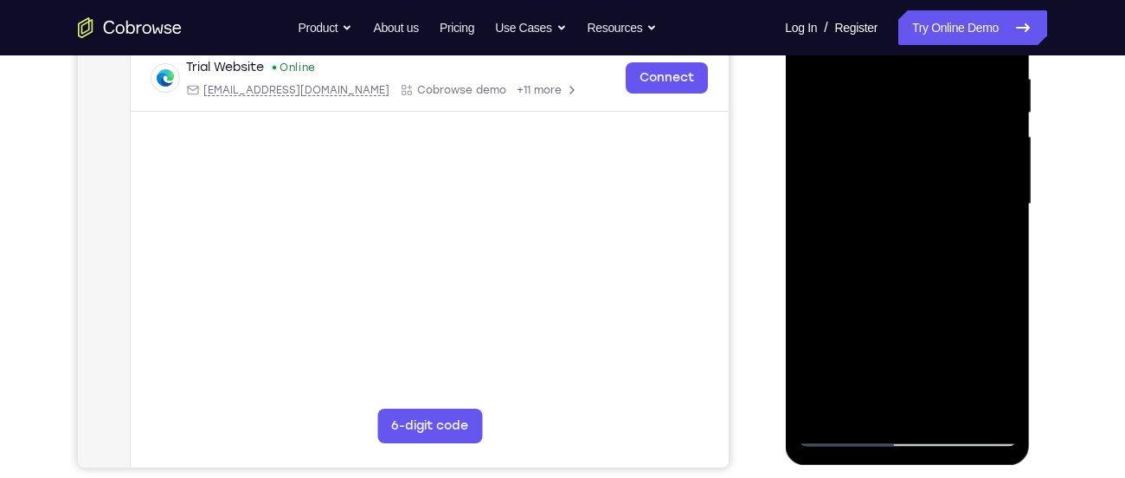
click at [831, 276] on div at bounding box center [907, 204] width 218 height 485
click at [841, 286] on div at bounding box center [907, 204] width 218 height 485
click at [846, 286] on div at bounding box center [907, 204] width 218 height 485
click at [891, 259] on div at bounding box center [907, 204] width 218 height 485
click at [851, 285] on div at bounding box center [907, 204] width 218 height 485
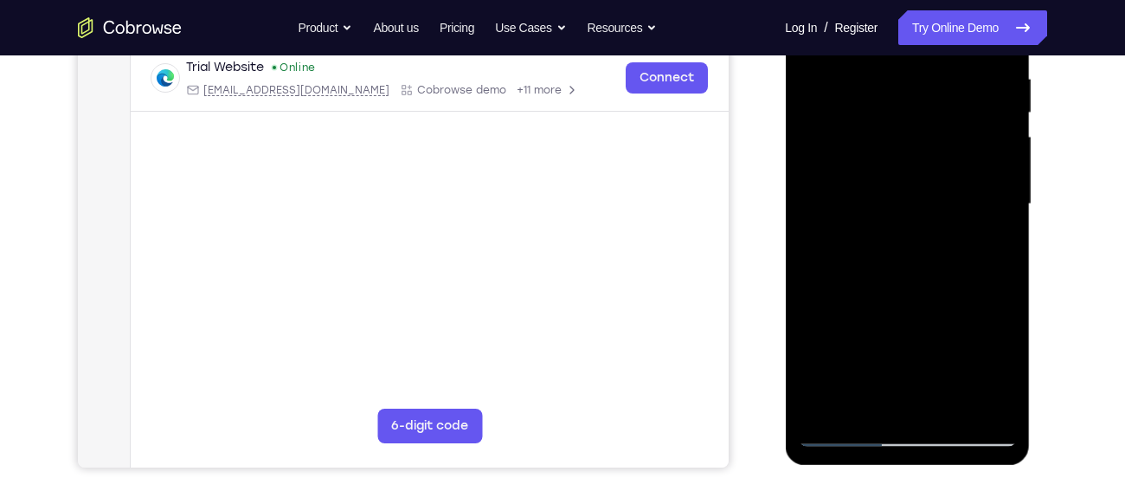
click at [847, 285] on div at bounding box center [907, 204] width 218 height 485
click at [850, 285] on div at bounding box center [907, 204] width 218 height 485
click at [866, 274] on div at bounding box center [907, 204] width 218 height 485
click at [856, 285] on div at bounding box center [907, 204] width 218 height 485
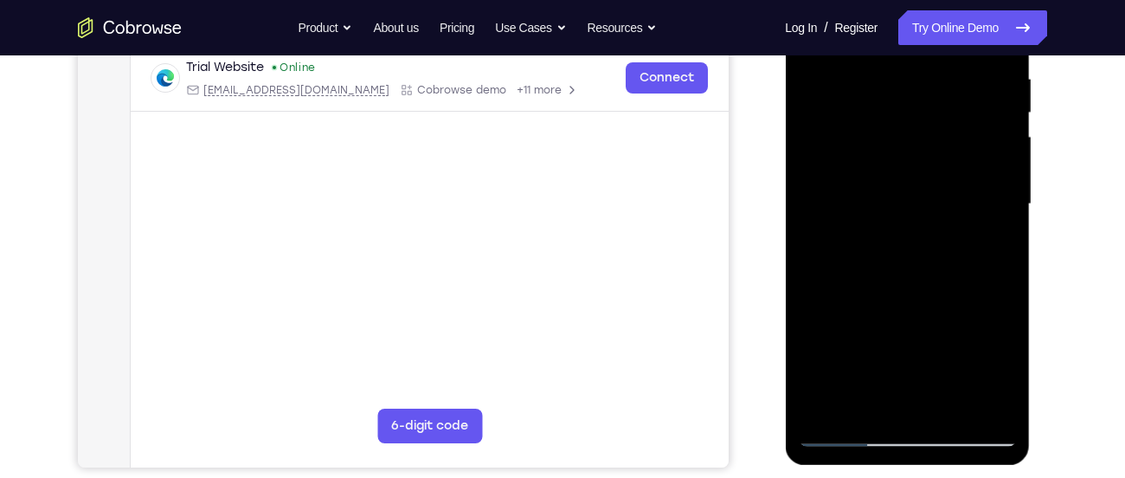
click at [857, 284] on div at bounding box center [907, 204] width 218 height 485
click at [860, 285] on div at bounding box center [907, 204] width 218 height 485
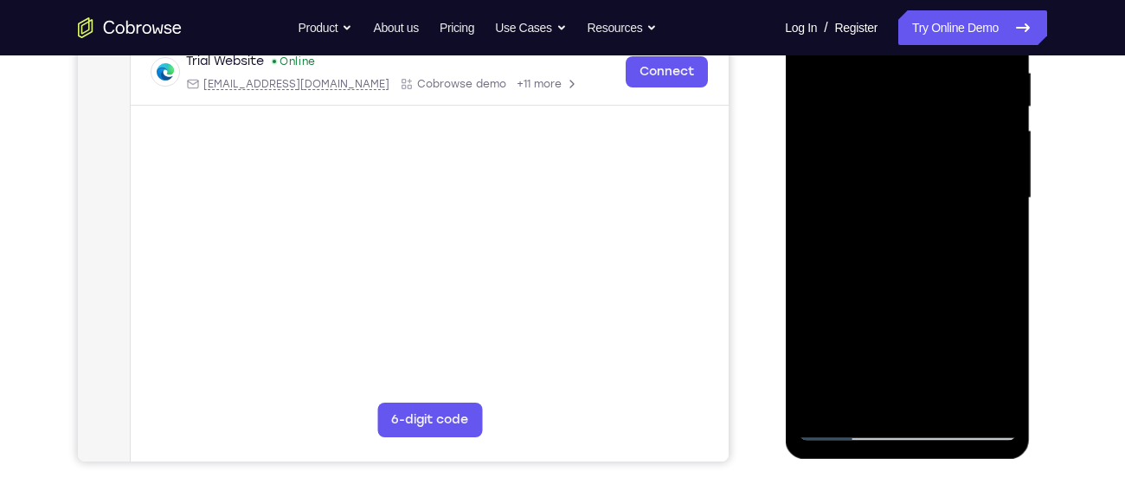
click at [882, 254] on div at bounding box center [907, 198] width 218 height 485
click at [868, 280] on div at bounding box center [907, 198] width 218 height 485
click at [885, 270] on div at bounding box center [907, 198] width 218 height 485
click at [873, 279] on div at bounding box center [907, 198] width 218 height 485
click at [880, 279] on div at bounding box center [907, 198] width 218 height 485
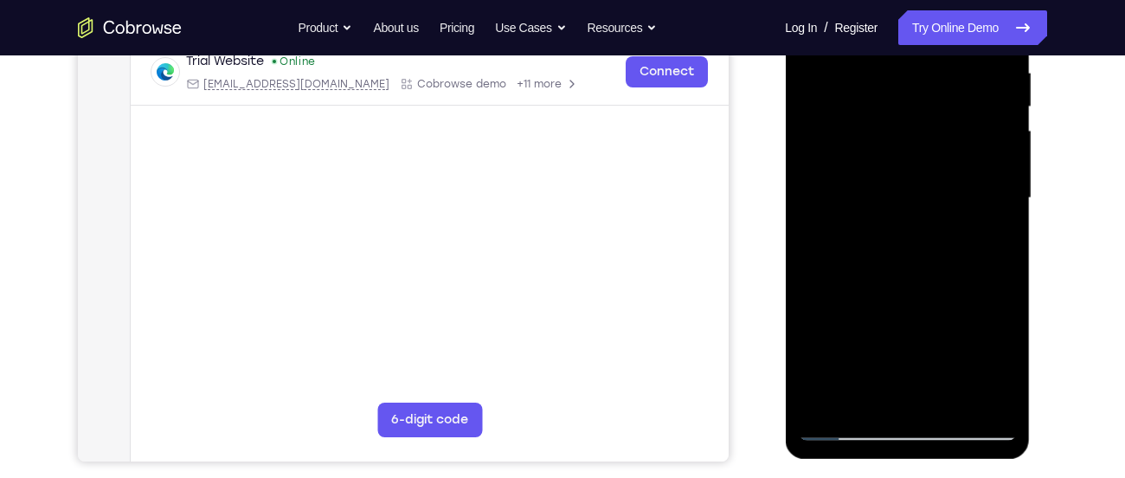
click at [878, 279] on div at bounding box center [907, 198] width 218 height 485
click at [880, 279] on div at bounding box center [907, 198] width 218 height 485
click at [882, 279] on div at bounding box center [907, 198] width 218 height 485
click at [887, 280] on div at bounding box center [907, 198] width 218 height 485
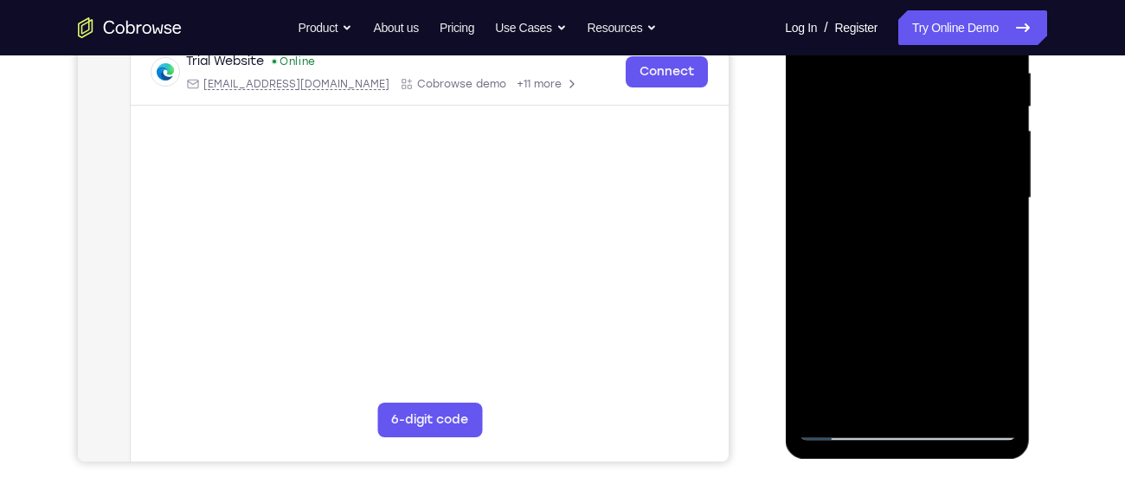
click at [892, 280] on div at bounding box center [907, 198] width 218 height 485
click at [886, 280] on div at bounding box center [907, 198] width 218 height 485
click at [903, 261] on div at bounding box center [907, 198] width 218 height 485
click at [895, 280] on div at bounding box center [907, 198] width 218 height 485
click at [901, 280] on div at bounding box center [907, 198] width 218 height 485
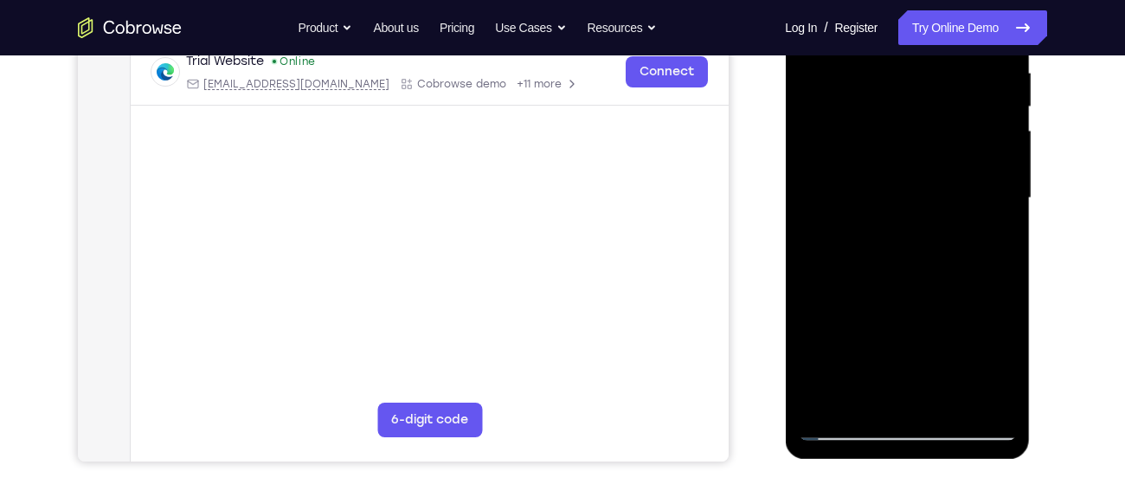
click at [912, 279] on div at bounding box center [907, 198] width 218 height 485
click at [918, 276] on div at bounding box center [907, 198] width 218 height 485
click at [922, 279] on div at bounding box center [907, 198] width 218 height 485
